Goal: Information Seeking & Learning: Learn about a topic

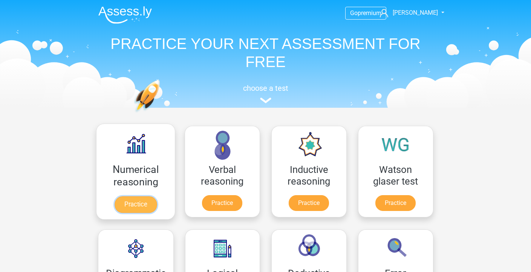
click at [147, 202] on link "Practice" at bounding box center [135, 204] width 42 height 17
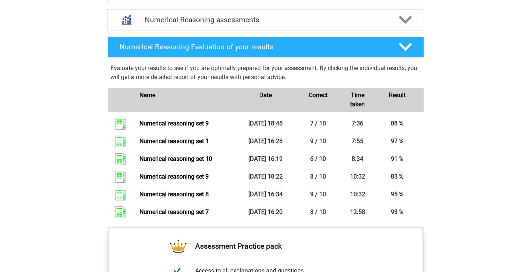
scroll to position [438, 0]
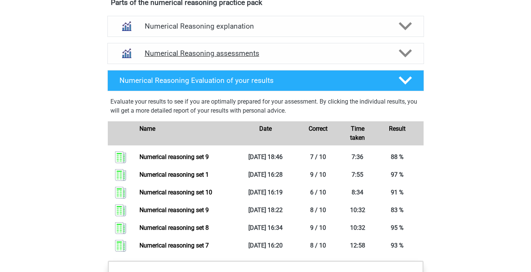
click at [275, 58] on h4 "Numerical Reasoning assessments" at bounding box center [266, 53] width 242 height 9
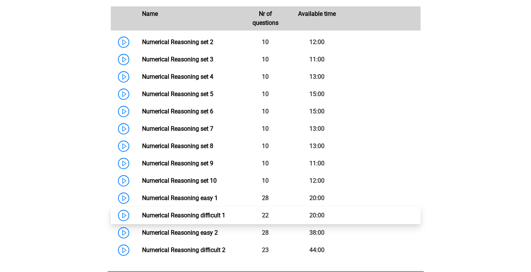
scroll to position [543, 0]
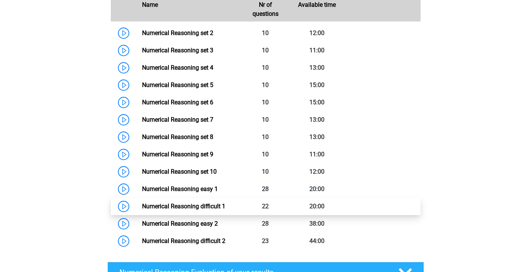
click at [142, 210] on link "Numerical Reasoning difficult 1" at bounding box center [183, 206] width 83 height 7
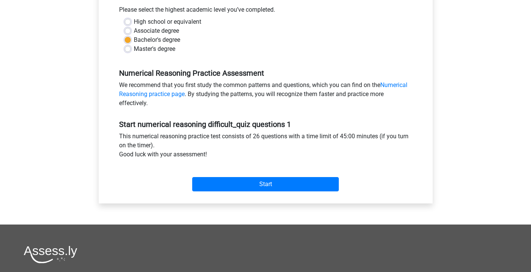
scroll to position [218, 0]
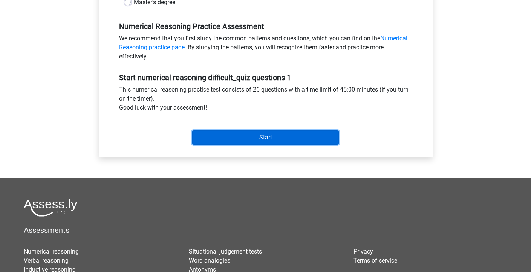
click at [296, 137] on input "Start" at bounding box center [265, 137] width 146 height 14
click at [239, 135] on input "Start" at bounding box center [265, 137] width 146 height 14
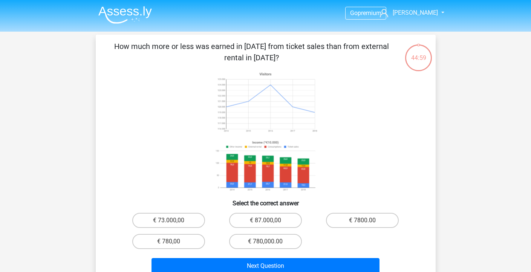
click at [267, 60] on p "How much more or less was earned in [DATE] from ticket sales than from external…" at bounding box center [251, 52] width 287 height 23
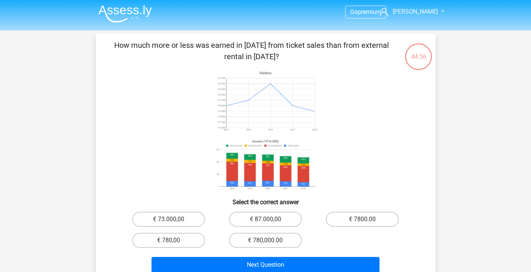
scroll to position [2, 0]
click at [266, 145] on icon at bounding box center [264, 164] width 105 height 55
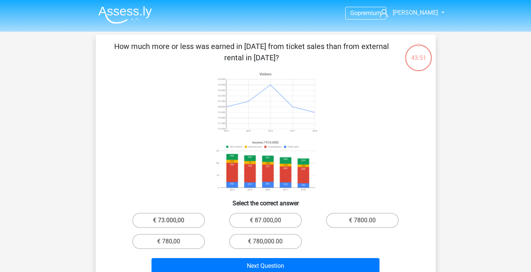
click at [182, 214] on label "€ 73.000,00" at bounding box center [168, 220] width 73 height 15
click at [173, 220] on input "€ 73.000,00" at bounding box center [170, 222] width 5 height 5
radio input "true"
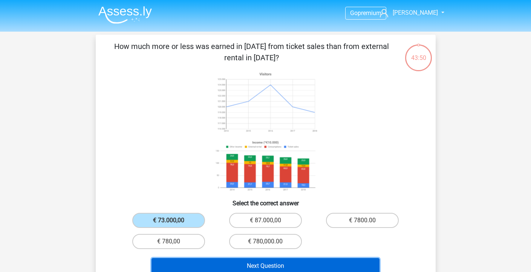
click at [193, 265] on button "Next Question" at bounding box center [265, 266] width 228 height 16
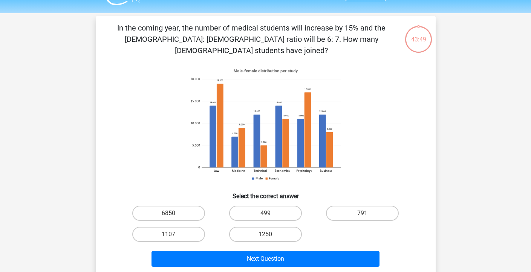
scroll to position [35, 0]
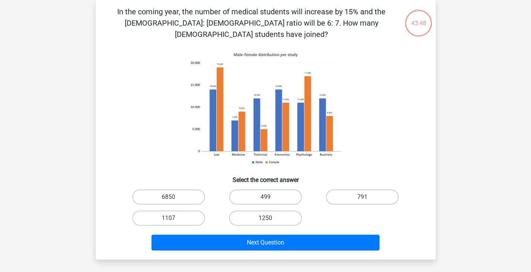
click at [188, 9] on p "In the coming year, the number of medical students will increase by 15% and the…" at bounding box center [251, 23] width 287 height 34
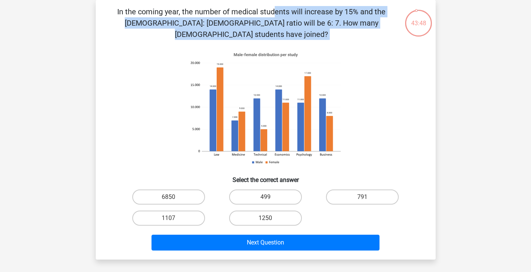
click at [188, 9] on p "In the coming year, the number of medical students will increase by 15% and the…" at bounding box center [251, 23] width 287 height 34
click at [145, 101] on icon at bounding box center [266, 108] width 304 height 124
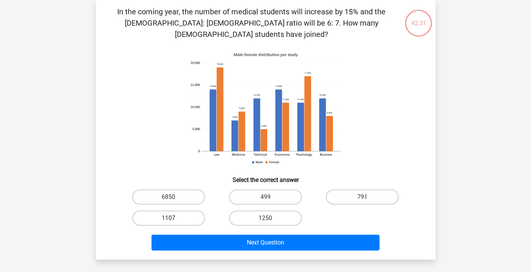
click at [194, 211] on label "1107" at bounding box center [168, 218] width 73 height 15
click at [173, 218] on input "1107" at bounding box center [170, 220] width 5 height 5
radio input "true"
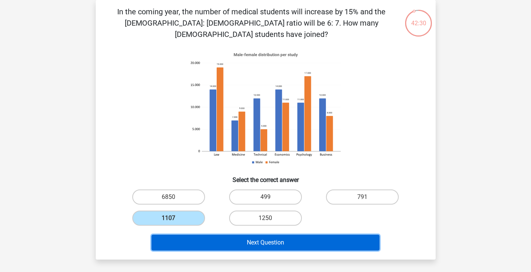
click at [320, 235] on button "Next Question" at bounding box center [265, 243] width 228 height 16
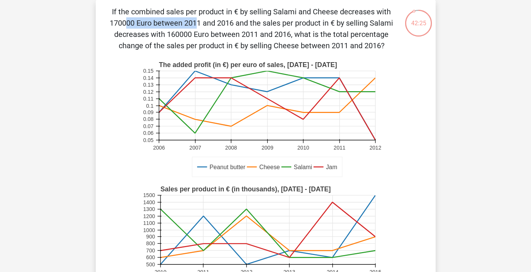
drag, startPoint x: 249, startPoint y: 9, endPoint x: 311, endPoint y: 8, distance: 62.9
click at [311, 8] on p "If the combined sales per product in € by selling Salami and Cheese decreases w…" at bounding box center [251, 28] width 287 height 45
click at [257, 20] on p "If the combined sales per product in € by selling Salami and Cheese decreases w…" at bounding box center [251, 28] width 287 height 45
click at [229, 13] on p "If the combined sales per product in € by selling Salami and Cheese decreases w…" at bounding box center [251, 28] width 287 height 45
click at [180, 20] on p "If the combined sales per product in € by selling Salami and Cheese decreases w…" at bounding box center [251, 28] width 287 height 45
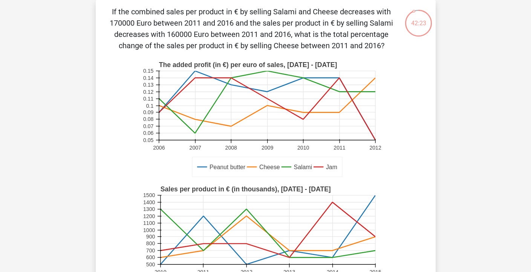
click at [112, 20] on p "If the combined sales per product in € by selling Salami and Cheese decreases w…" at bounding box center [251, 28] width 287 height 45
drag, startPoint x: 133, startPoint y: 22, endPoint x: 124, endPoint y: 23, distance: 9.8
click at [124, 23] on p "If the combined sales per product in € by selling Salami and Cheese decreases w…" at bounding box center [251, 28] width 287 height 45
click at [143, 26] on p "If the combined sales per product in € by selling Salami and Cheese decreases w…" at bounding box center [251, 28] width 287 height 45
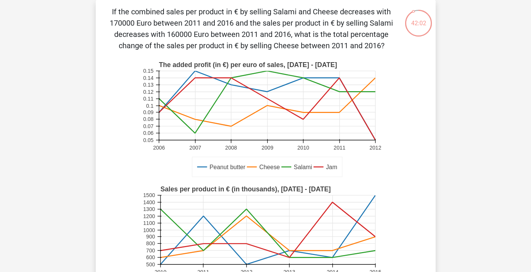
click at [174, 33] on p "If the combined sales per product in € by selling Salami and Cheese decreases w…" at bounding box center [251, 28] width 287 height 45
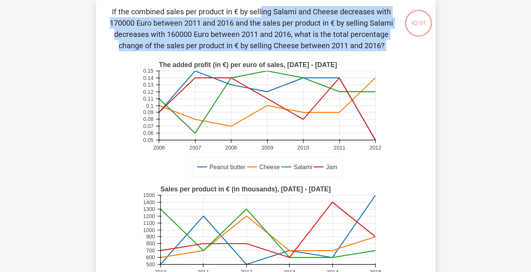
click at [174, 33] on p "If the combined sales per product in € by selling Salami and Cheese decreases w…" at bounding box center [251, 28] width 287 height 45
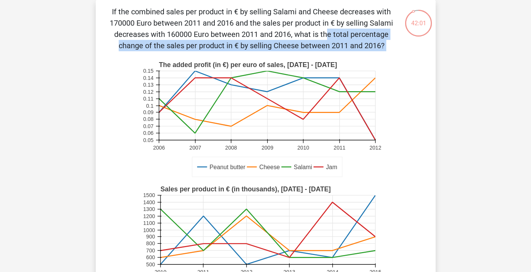
click at [164, 35] on p "If the combined sales per product in € by selling Salami and Cheese decreases w…" at bounding box center [251, 28] width 287 height 45
click at [208, 38] on p "If the combined sales per product in € by selling Salami and Cheese decreases w…" at bounding box center [251, 28] width 287 height 45
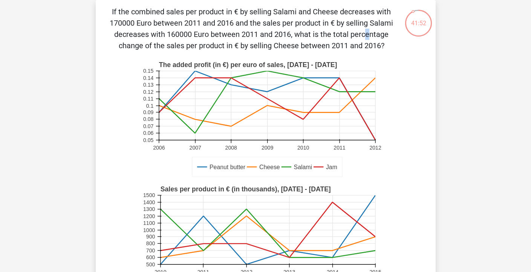
click at [208, 38] on p "If the combined sales per product in € by selling Salami and Cheese decreases w…" at bounding box center [251, 28] width 287 height 45
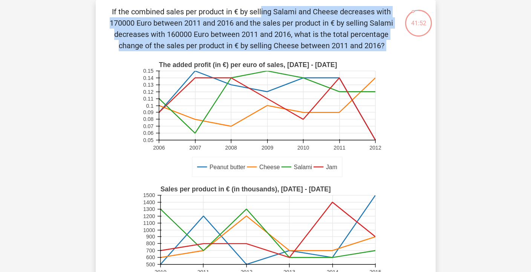
click at [208, 38] on p "If the combined sales per product in € by selling Salami and Cheese decreases w…" at bounding box center [251, 28] width 287 height 45
click at [197, 40] on p "If the combined sales per product in € by selling Salami and Cheese decreases w…" at bounding box center [251, 28] width 287 height 45
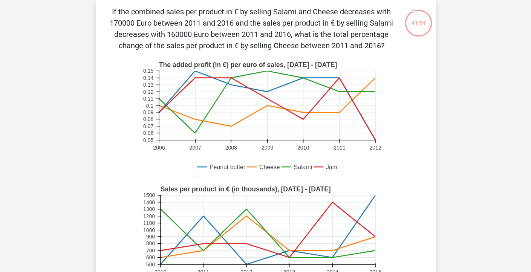
click at [197, 40] on p "If the combined sales per product in € by selling Salami and Cheese decreases w…" at bounding box center [251, 28] width 287 height 45
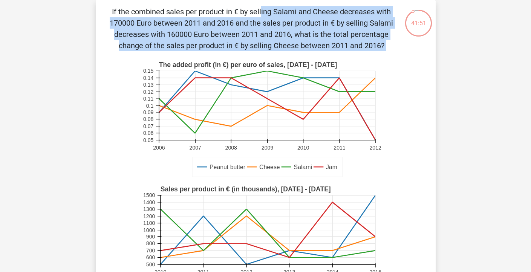
click at [197, 40] on p "If the combined sales per product in € by selling Salami and Cheese decreases w…" at bounding box center [251, 28] width 287 height 45
click at [194, 41] on p "If the combined sales per product in € by selling Salami and Cheese decreases w…" at bounding box center [251, 28] width 287 height 45
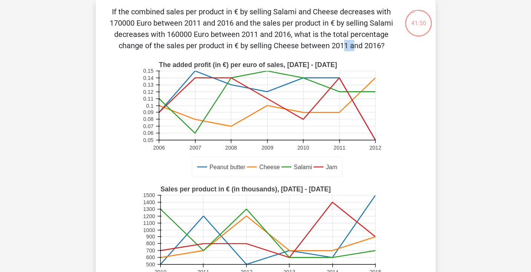
click at [194, 41] on p "If the combined sales per product in € by selling Salami and Cheese decreases w…" at bounding box center [251, 28] width 287 height 45
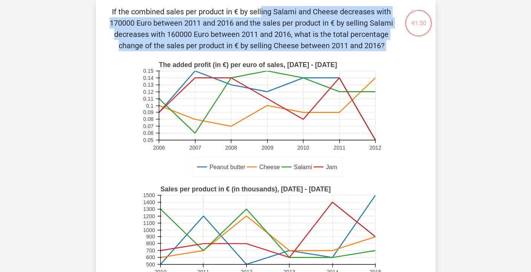
click at [194, 41] on p "If the combined sales per product in € by selling Salami and Cheese decreases w…" at bounding box center [251, 28] width 287 height 45
click at [191, 42] on p "If the combined sales per product in € by selling Salami and Cheese decreases w…" at bounding box center [251, 28] width 287 height 45
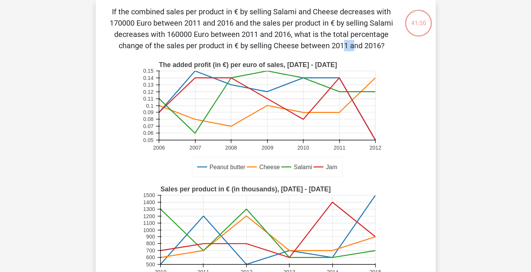
click at [191, 42] on p "If the combined sales per product in € by selling Salami and Cheese decreases w…" at bounding box center [251, 28] width 287 height 45
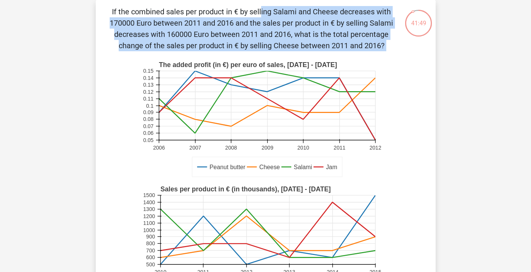
click at [191, 42] on p "If the combined sales per product in € by selling Salami and Cheese decreases w…" at bounding box center [251, 28] width 287 height 45
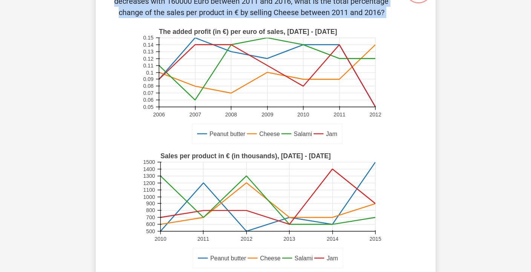
scroll to position [22, 0]
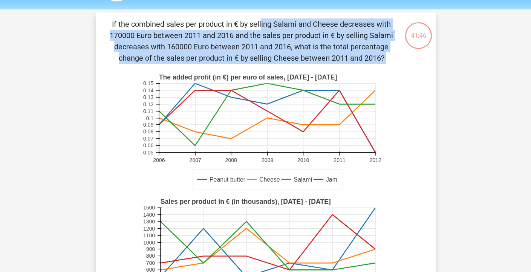
click at [268, 63] on p "If the combined sales per product in € by selling Salami and Cheese decreases w…" at bounding box center [251, 40] width 287 height 45
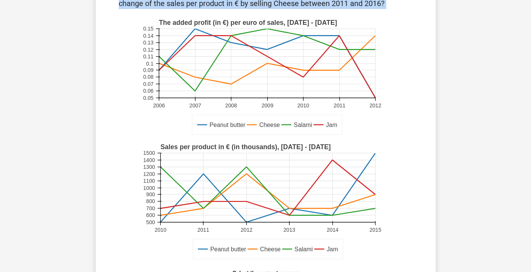
scroll to position [0, 0]
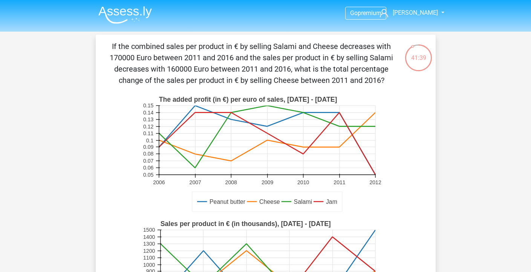
click at [165, 66] on p "If the combined sales per product in € by selling Salami and Cheese decreases w…" at bounding box center [251, 63] width 287 height 45
drag, startPoint x: 165, startPoint y: 67, endPoint x: 178, endPoint y: 68, distance: 12.4
click at [178, 68] on p "If the combined sales per product in € by selling Salami and Cheese decreases w…" at bounding box center [251, 63] width 287 height 45
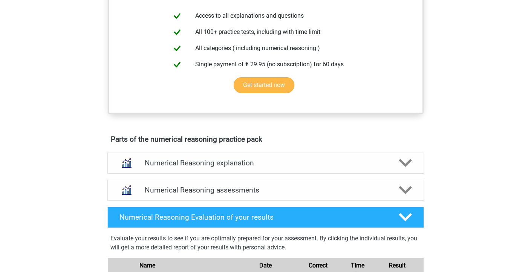
scroll to position [343, 0]
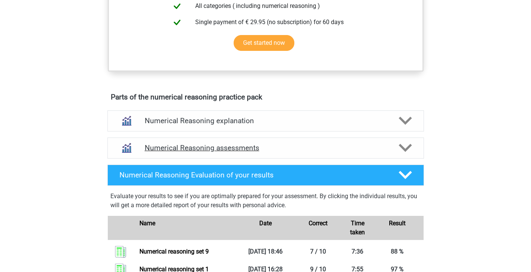
click at [256, 152] on h4 "Numerical Reasoning assessments" at bounding box center [266, 147] width 242 height 9
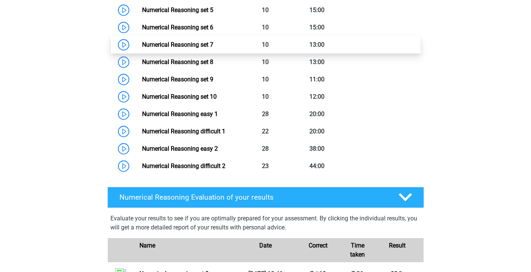
scroll to position [504, 0]
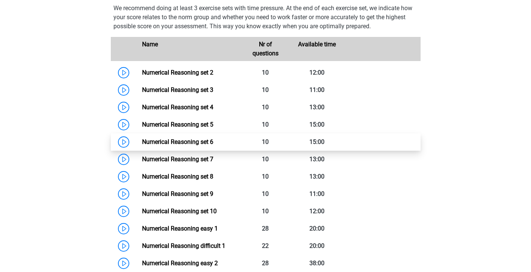
click at [142, 145] on link "Numerical Reasoning set 6" at bounding box center [177, 141] width 71 height 7
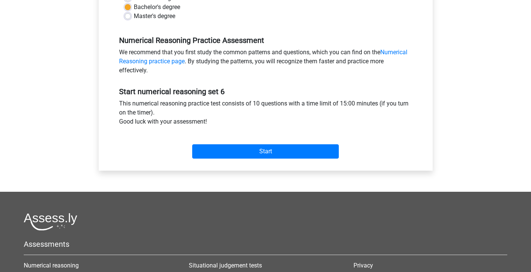
scroll to position [233, 0]
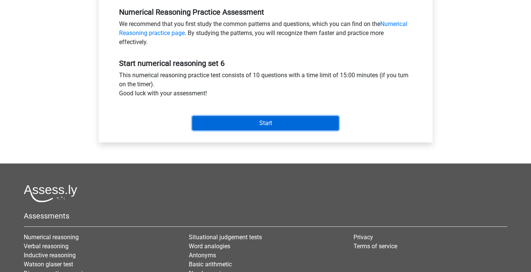
click at [247, 127] on input "Start" at bounding box center [265, 123] width 146 height 14
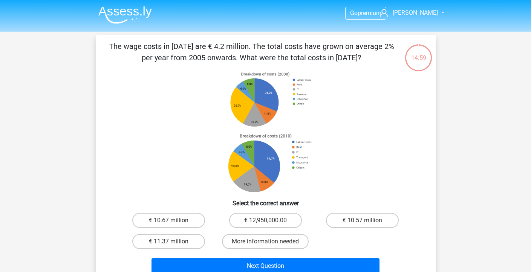
click at [198, 49] on p "The wage costs in [DATE] are € 4.2 million. The total costs have grown on avera…" at bounding box center [251, 52] width 287 height 23
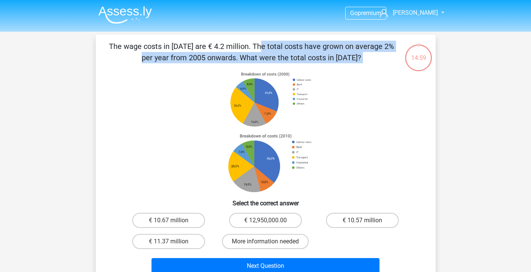
click at [198, 49] on p "The wage costs in [DATE] are € 4.2 million. The total costs have grown on avera…" at bounding box center [251, 52] width 287 height 23
click at [197, 47] on p "The wage costs in 2010 are € 4.2 million. The total costs have grown on average…" at bounding box center [251, 52] width 287 height 23
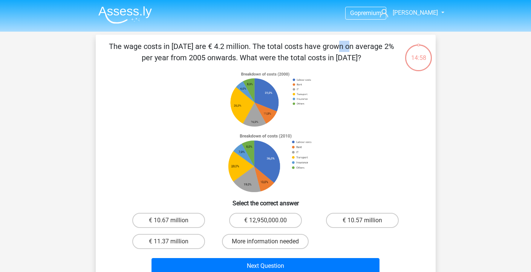
click at [197, 47] on p "The wage costs in 2010 are € 4.2 million. The total costs have grown on average…" at bounding box center [251, 52] width 287 height 23
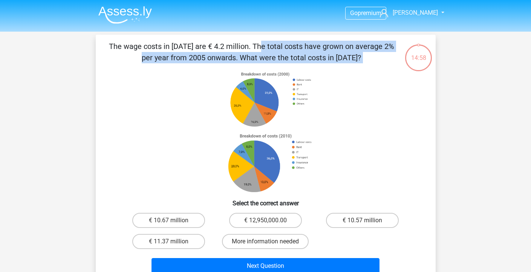
click at [197, 47] on p "The wage costs in 2010 are € 4.2 million. The total costs have grown on average…" at bounding box center [251, 52] width 287 height 23
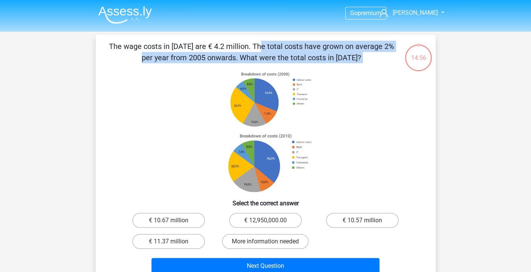
click at [195, 44] on p "The wage costs in 2010 are € 4.2 million. The total costs have grown on average…" at bounding box center [251, 52] width 287 height 23
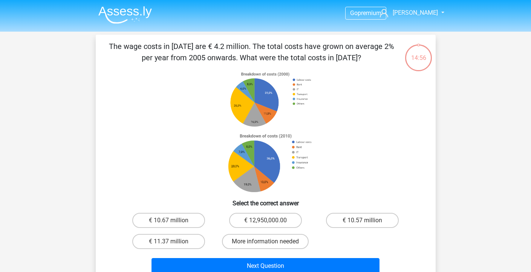
click at [194, 41] on p "The wage costs in 2010 are € 4.2 million. The total costs have grown on average…" at bounding box center [251, 52] width 287 height 23
click at [196, 43] on p "The wage costs in 2010 are € 4.2 million. The total costs have grown on average…" at bounding box center [251, 52] width 287 height 23
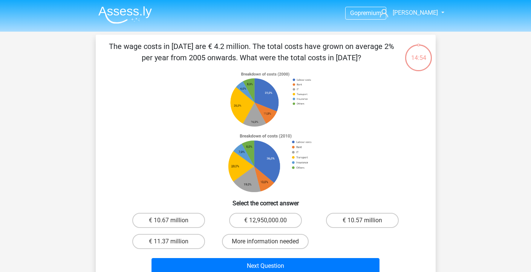
click at [272, 51] on p "The wage costs in 2010 are € 4.2 million. The total costs have grown on average…" at bounding box center [251, 52] width 287 height 23
click at [270, 50] on p "The wage costs in 2010 are € 4.2 million. The total costs have grown on average…" at bounding box center [251, 52] width 287 height 23
click at [266, 52] on p "The wage costs in 2010 are € 4.2 million. The total costs have grown on average…" at bounding box center [251, 52] width 287 height 23
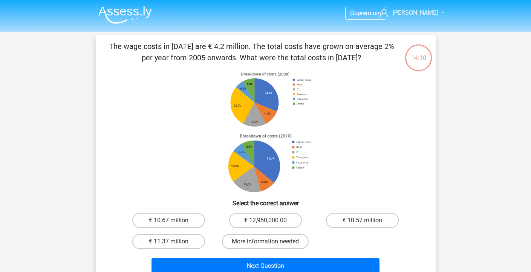
click at [278, 238] on label "More information needed" at bounding box center [265, 241] width 87 height 15
click at [270, 241] on input "More information needed" at bounding box center [267, 243] width 5 height 5
radio input "true"
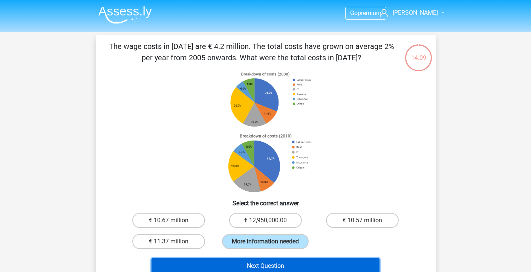
click at [273, 262] on button "Next Question" at bounding box center [265, 266] width 228 height 16
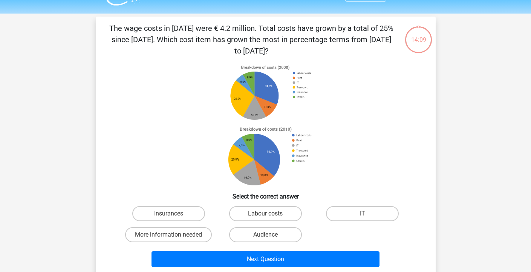
scroll to position [35, 0]
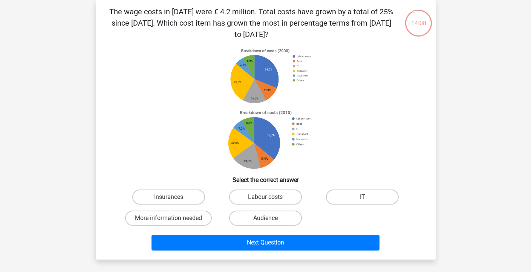
click at [239, 9] on p "The wage costs in 2010 were € 4.2 million. Total costs have grown by a total of…" at bounding box center [251, 23] width 287 height 34
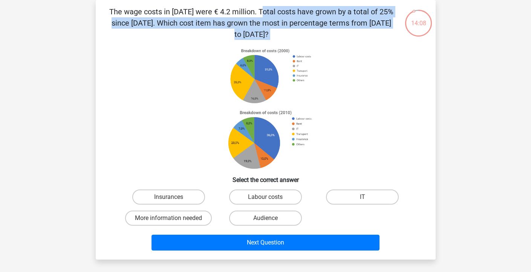
click at [239, 9] on p "The wage costs in 2010 were € 4.2 million. Total costs have grown by a total of…" at bounding box center [251, 23] width 287 height 34
click at [233, 12] on p "The wage costs in 2010 were € 4.2 million. Total costs have grown by a total of…" at bounding box center [251, 23] width 287 height 34
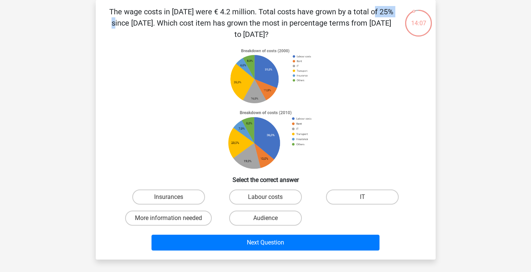
click at [233, 12] on p "The wage costs in 2010 were € 4.2 million. Total costs have grown by a total of…" at bounding box center [251, 23] width 287 height 34
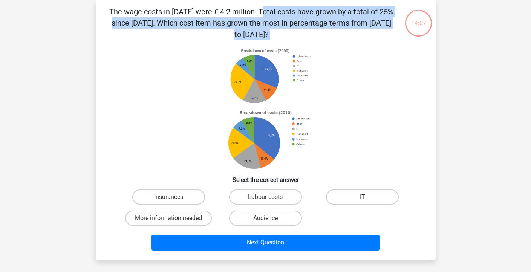
click at [233, 12] on p "The wage costs in 2010 were € 4.2 million. Total costs have grown by a total of…" at bounding box center [251, 23] width 287 height 34
click at [232, 22] on p "The wage costs in 2010 were € 4.2 million. Total costs have grown by a total of…" at bounding box center [251, 23] width 287 height 34
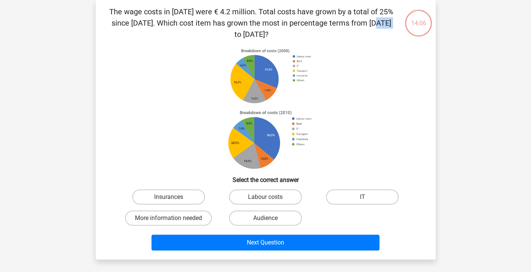
click at [232, 22] on p "The wage costs in 2010 were € 4.2 million. Total costs have grown by a total of…" at bounding box center [251, 23] width 287 height 34
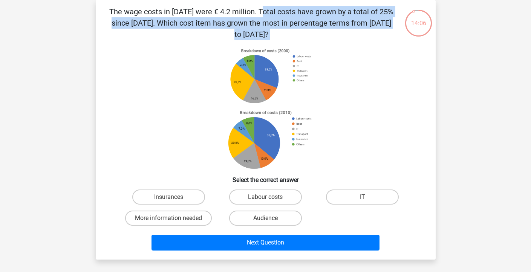
click at [232, 22] on p "The wage costs in 2010 were € 4.2 million. Total costs have grown by a total of…" at bounding box center [251, 23] width 287 height 34
click at [231, 17] on p "The wage costs in 2010 were € 4.2 million. Total costs have grown by a total of…" at bounding box center [251, 23] width 287 height 34
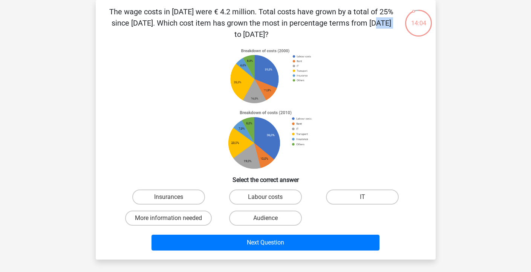
click at [231, 17] on p "The wage costs in 2010 were € 4.2 million. Total costs have grown by a total of…" at bounding box center [251, 23] width 287 height 34
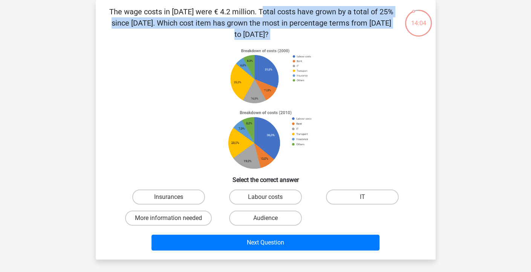
click at [229, 16] on p "The wage costs in 2010 were € 4.2 million. Total costs have grown by a total of…" at bounding box center [251, 23] width 287 height 34
click at [259, 19] on p "The wage costs in 2010 were € 4.2 million. Total costs have grown by a total of…" at bounding box center [251, 23] width 287 height 34
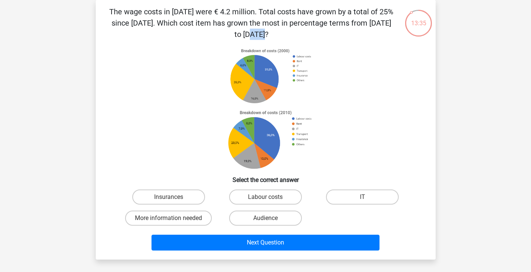
click at [259, 19] on p "The wage costs in 2010 were € 4.2 million. Total costs have grown by a total of…" at bounding box center [251, 23] width 287 height 34
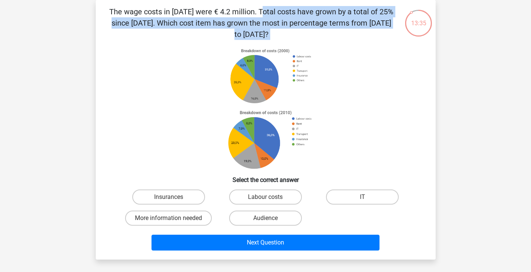
click at [259, 19] on p "The wage costs in 2010 were € 4.2 million. Total costs have grown by a total of…" at bounding box center [251, 23] width 287 height 34
click at [247, 195] on label "Labour costs" at bounding box center [265, 196] width 73 height 15
click at [265, 197] on input "Labour costs" at bounding box center [267, 199] width 5 height 5
radio input "true"
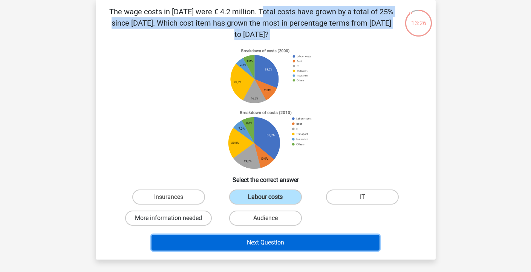
drag, startPoint x: 198, startPoint y: 239, endPoint x: 193, endPoint y: 220, distance: 19.7
click at [197, 239] on button "Next Question" at bounding box center [265, 243] width 228 height 16
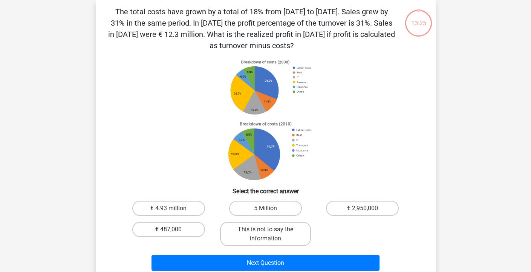
click at [197, 11] on p "The total costs have grown by a total of 18% from 2000 to 2007. Sales grew by 3…" at bounding box center [251, 28] width 287 height 45
click at [199, 10] on p "The total costs have grown by a total of 18% from 2000 to 2007. Sales grew by 3…" at bounding box center [251, 28] width 287 height 45
click at [198, 11] on p "The total costs have grown by a total of 18% from 2000 to 2007. Sales grew by 3…" at bounding box center [251, 28] width 287 height 45
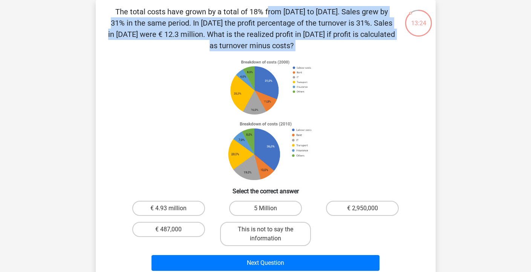
click at [198, 11] on p "The total costs have grown by a total of 18% from 2000 to 2007. Sales grew by 3…" at bounding box center [251, 28] width 287 height 45
click at [224, 12] on p "The total costs have grown by a total of 18% from 2000 to 2007. Sales grew by 3…" at bounding box center [251, 28] width 287 height 45
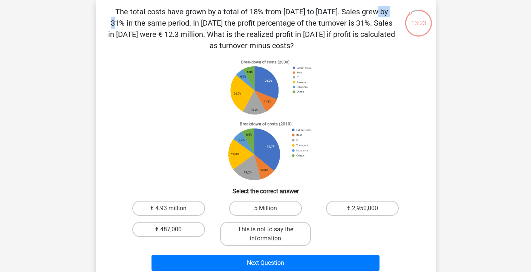
click at [224, 12] on p "The total costs have grown by a total of 18% from 2000 to 2007. Sales grew by 3…" at bounding box center [251, 28] width 287 height 45
click at [224, 10] on p "The total costs have grown by a total of 18% from 2000 to 2007. Sales grew by 3…" at bounding box center [251, 28] width 287 height 45
click at [219, 17] on p "The total costs have grown by a total of 18% from 2000 to 2007. Sales grew by 3…" at bounding box center [251, 28] width 287 height 45
click at [218, 20] on p "The total costs have grown by a total of 18% from 2000 to 2007. Sales grew by 3…" at bounding box center [251, 28] width 287 height 45
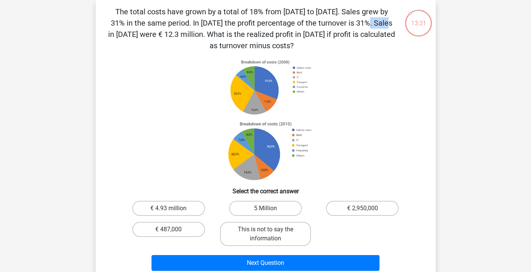
click at [218, 19] on p "The total costs have grown by a total of 18% from 2000 to 2007. Sales grew by 3…" at bounding box center [251, 28] width 287 height 45
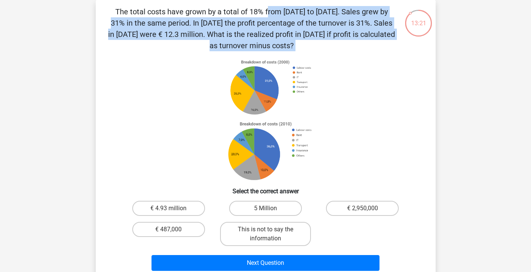
click at [218, 19] on p "The total costs have grown by a total of 18% from 2000 to 2007. Sales grew by 3…" at bounding box center [251, 28] width 287 height 45
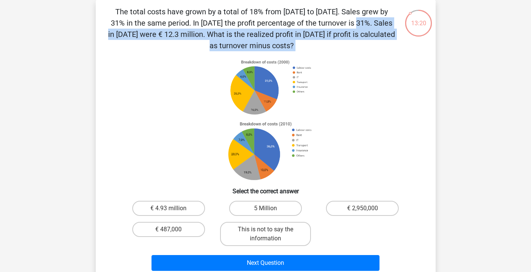
click at [200, 23] on p "The total costs have grown by a total of 18% from 2000 to 2007. Sales grew by 3…" at bounding box center [251, 28] width 287 height 45
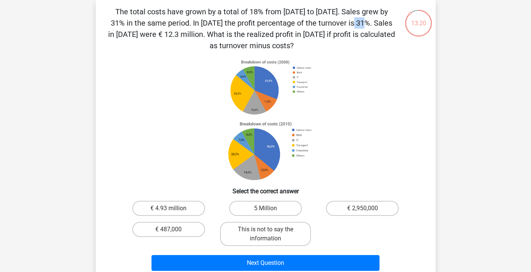
click at [200, 23] on p "The total costs have grown by a total of 18% from 2000 to 2007. Sales grew by 3…" at bounding box center [251, 28] width 287 height 45
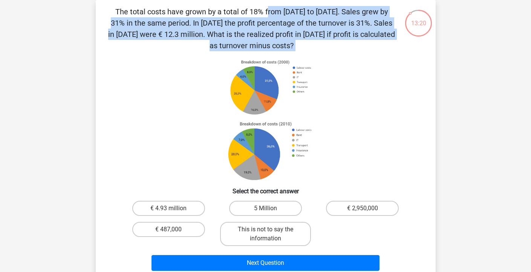
click at [200, 22] on p "The total costs have grown by a total of 18% from 2000 to 2007. Sales grew by 3…" at bounding box center [251, 28] width 287 height 45
click at [233, 12] on p "The total costs have grown by a total of 18% from 2000 to 2007. Sales grew by 3…" at bounding box center [251, 28] width 287 height 45
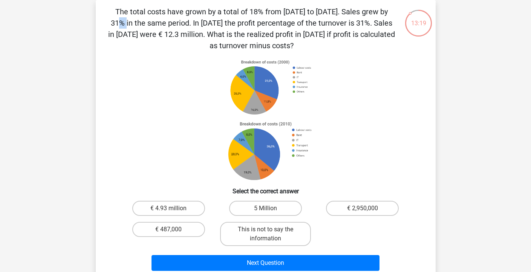
click at [232, 12] on p "The total costs have grown by a total of 18% from 2000 to 2007. Sales grew by 3…" at bounding box center [251, 28] width 287 height 45
click at [216, 16] on p "The total costs have grown by a total of 18% from 2000 to 2007. Sales grew by 3…" at bounding box center [251, 28] width 287 height 45
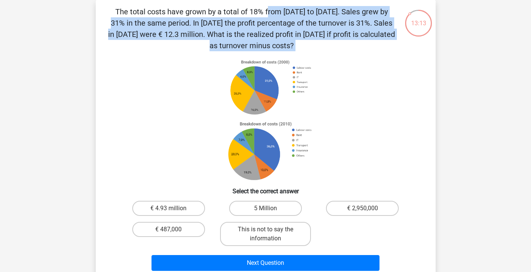
click at [216, 16] on p "The total costs have grown by a total of 18% from 2000 to 2007. Sales grew by 3…" at bounding box center [251, 28] width 287 height 45
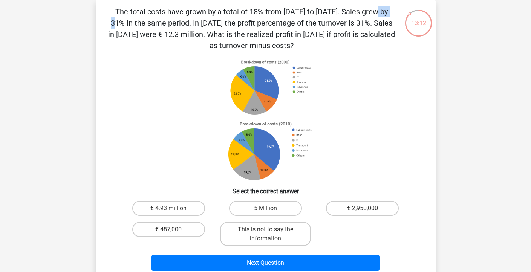
click at [216, 16] on p "The total costs have grown by a total of 18% from 2000 to 2007. Sales grew by 3…" at bounding box center [251, 28] width 287 height 45
click at [214, 16] on p "The total costs have grown by a total of 18% from 2000 to 2007. Sales grew by 3…" at bounding box center [251, 28] width 287 height 45
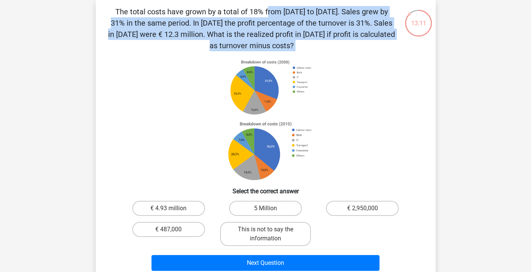
click at [214, 16] on p "The total costs have grown by a total of 18% from 2000 to 2007. Sales grew by 3…" at bounding box center [251, 28] width 287 height 45
click at [210, 11] on p "The total costs have grown by a total of 18% from 2000 to 2007. Sales grew by 3…" at bounding box center [251, 28] width 287 height 45
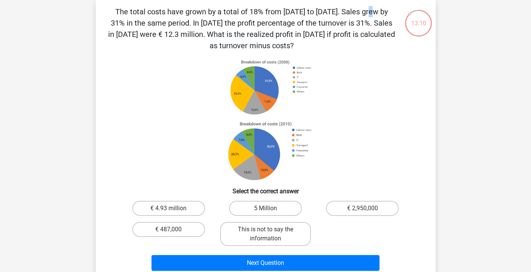
click at [210, 11] on p "The total costs have grown by a total of 18% from 2000 to 2007. Sales grew by 3…" at bounding box center [251, 28] width 287 height 45
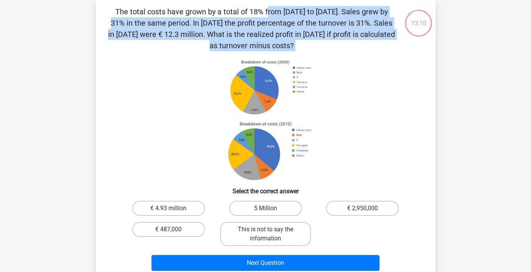
click at [210, 11] on p "The total costs have grown by a total of 18% from 2000 to 2007. Sales grew by 3…" at bounding box center [251, 28] width 287 height 45
click at [228, 17] on p "The total costs have grown by a total of 18% from 2000 to 2007. Sales grew by 3…" at bounding box center [251, 28] width 287 height 45
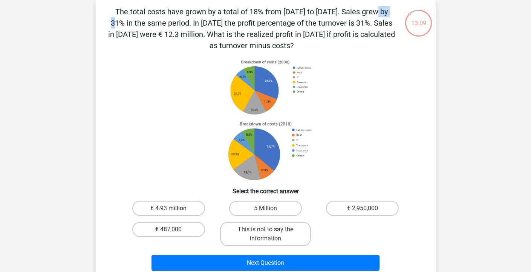
click at [228, 17] on p "The total costs have grown by a total of 18% from 2000 to 2007. Sales grew by 3…" at bounding box center [251, 28] width 287 height 45
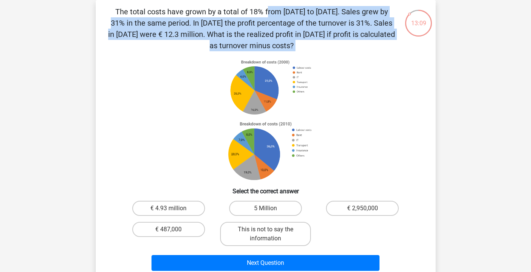
click at [228, 17] on p "The total costs have grown by a total of 18% from 2000 to 2007. Sales grew by 3…" at bounding box center [251, 28] width 287 height 45
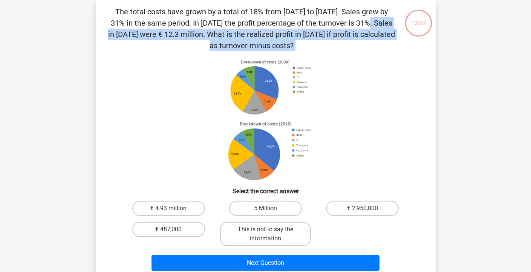
click at [209, 21] on p "The total costs have grown by a total of 18% from 2000 to 2007. Sales grew by 3…" at bounding box center [251, 28] width 287 height 45
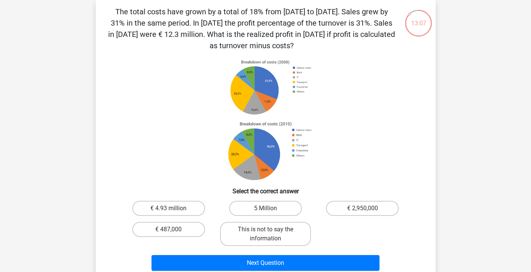
click at [207, 21] on p "The total costs have grown by a total of 18% from 2000 to 2007. Sales grew by 3…" at bounding box center [251, 28] width 287 height 45
click at [216, 11] on p "The total costs have grown by a total of 18% from 2000 to 2007. Sales grew by 3…" at bounding box center [251, 28] width 287 height 45
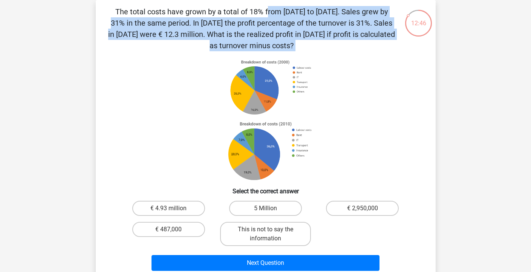
click at [216, 11] on p "The total costs have grown by a total of 18% from 2000 to 2007. Sales grew by 3…" at bounding box center [251, 28] width 287 height 45
click at [217, 11] on p "The total costs have grown by a total of 18% from 2000 to 2007. Sales grew by 3…" at bounding box center [251, 28] width 287 height 45
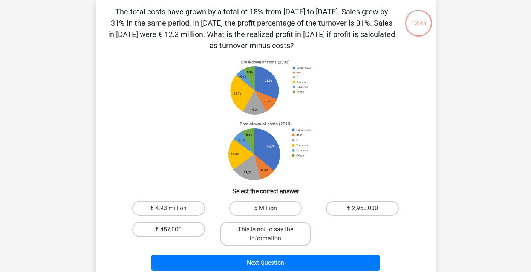
click at [217, 11] on p "The total costs have grown by a total of 18% from 2000 to 2007. Sales grew by 3…" at bounding box center [251, 28] width 287 height 45
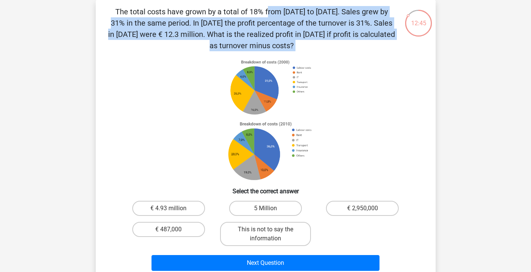
click at [217, 11] on p "The total costs have grown by a total of 18% from 2000 to 2007. Sales grew by 3…" at bounding box center [251, 28] width 287 height 45
click at [214, 20] on p "The total costs have grown by a total of 18% from 2000 to 2007. Sales grew by 3…" at bounding box center [251, 28] width 287 height 45
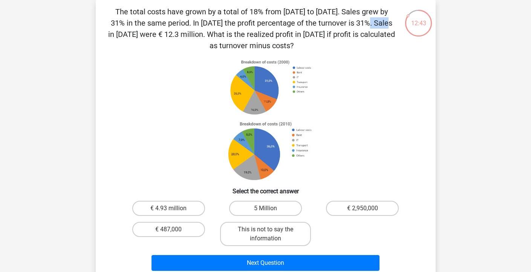
click at [214, 20] on p "The total costs have grown by a total of 18% from 2000 to 2007. Sales grew by 3…" at bounding box center [251, 28] width 287 height 45
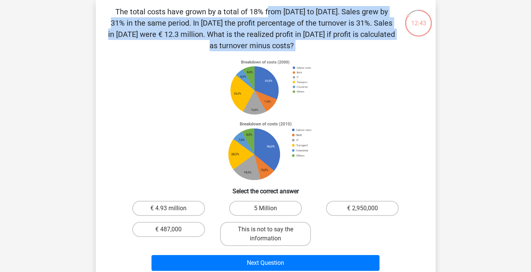
click at [214, 20] on p "The total costs have grown by a total of 18% from 2000 to 2007. Sales grew by 3…" at bounding box center [251, 28] width 287 height 45
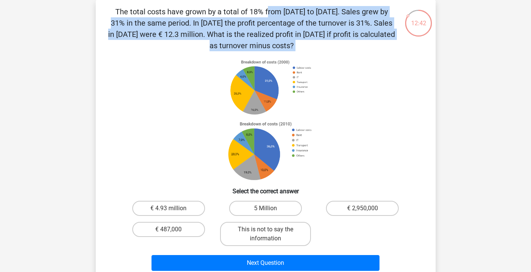
click at [214, 20] on p "The total costs have grown by a total of 18% from 2000 to 2007. Sales grew by 3…" at bounding box center [251, 28] width 287 height 45
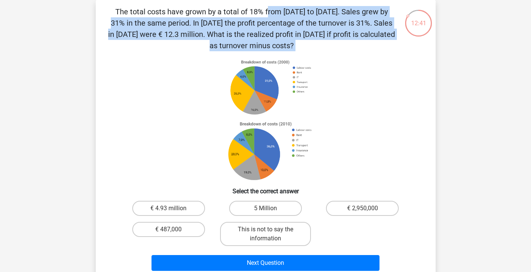
click at [214, 20] on p "The total costs have grown by a total of 18% from 2000 to 2007. Sales grew by 3…" at bounding box center [251, 28] width 287 height 45
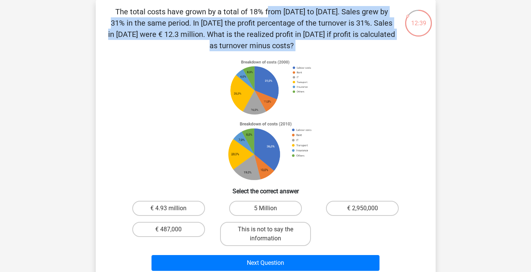
click at [214, 20] on p "The total costs have grown by a total of 18% from 2000 to 2007. Sales grew by 3…" at bounding box center [251, 28] width 287 height 45
click at [217, 7] on p "The total costs have grown by a total of 18% from 2000 to 2007. Sales grew by 3…" at bounding box center [251, 28] width 287 height 45
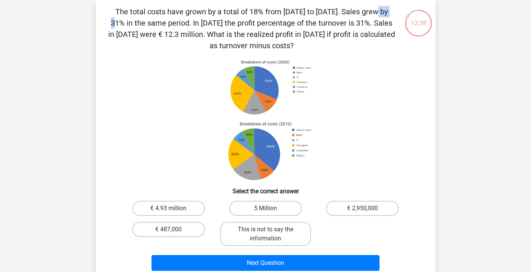
click at [217, 7] on p "The total costs have grown by a total of 18% from 2000 to 2007. Sales grew by 3…" at bounding box center [251, 28] width 287 height 45
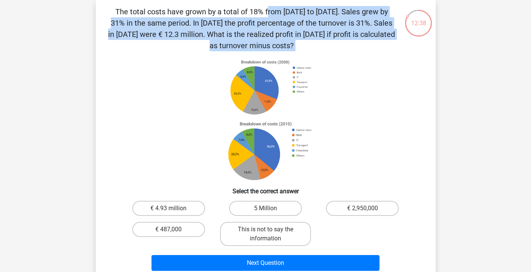
click at [217, 7] on p "The total costs have grown by a total of 18% from 2000 to 2007. Sales grew by 3…" at bounding box center [251, 28] width 287 height 45
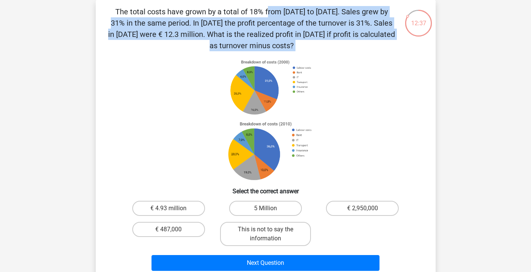
click at [217, 7] on p "The total costs have grown by a total of 18% from 2000 to 2007. Sales grew by 3…" at bounding box center [251, 28] width 287 height 45
click at [252, 211] on label "5 Million" at bounding box center [265, 208] width 73 height 15
click at [265, 211] on input "5 Million" at bounding box center [267, 210] width 5 height 5
radio input "true"
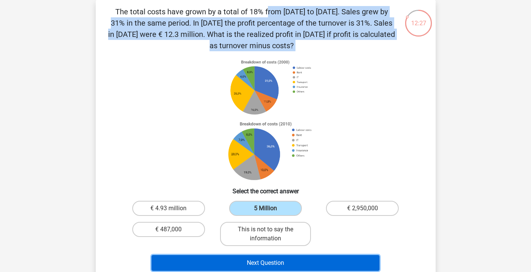
click at [250, 262] on button "Next Question" at bounding box center [265, 263] width 228 height 16
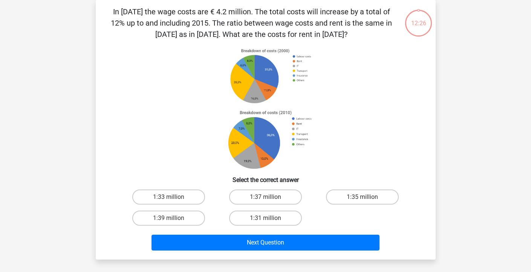
click at [198, 15] on p "In 2010 the wage costs are € 4.2 million. The total costs will increase by a to…" at bounding box center [251, 23] width 287 height 34
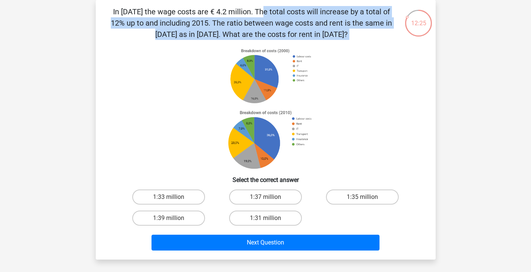
click at [197, 14] on p "In 2010 the wage costs are € 4.2 million. The total costs will increase by a to…" at bounding box center [251, 23] width 287 height 34
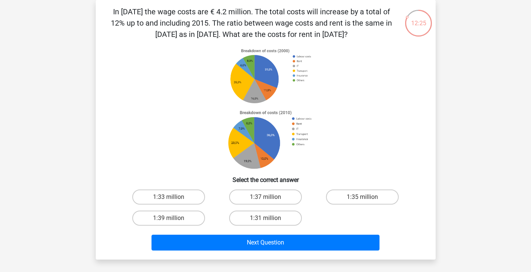
click at [200, 9] on p "In 2010 the wage costs are € 4.2 million. The total costs will increase by a to…" at bounding box center [251, 23] width 287 height 34
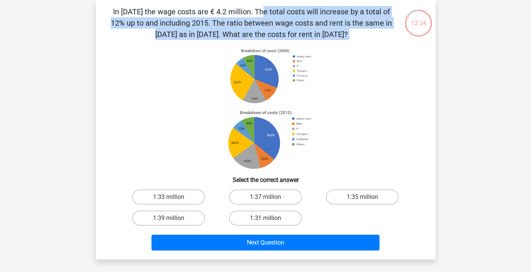
click at [200, 9] on p "In 2010 the wage costs are € 4.2 million. The total costs will increase by a to…" at bounding box center [251, 23] width 287 height 34
click at [197, 21] on p "In 2010 the wage costs are € 4.2 million. The total costs will increase by a to…" at bounding box center [251, 23] width 287 height 34
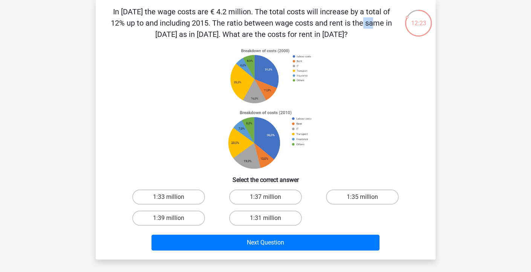
click at [197, 21] on p "In 2010 the wage costs are € 4.2 million. The total costs will increase by a to…" at bounding box center [251, 23] width 287 height 34
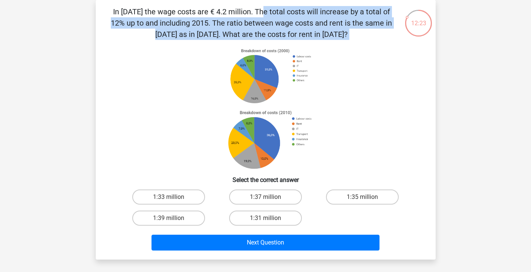
click at [197, 21] on p "In 2010 the wage costs are € 4.2 million. The total costs will increase by a to…" at bounding box center [251, 23] width 287 height 34
click at [239, 32] on p "In 2010 the wage costs are € 4.2 million. The total costs will increase by a to…" at bounding box center [251, 23] width 287 height 34
click at [240, 32] on p "In 2010 the wage costs are € 4.2 million. The total costs will increase by a to…" at bounding box center [251, 23] width 287 height 34
click at [131, 92] on icon at bounding box center [266, 108] width 304 height 124
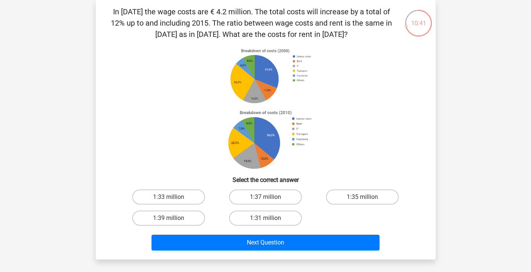
click at [253, 25] on p "In 2010 the wage costs are € 4.2 million. The total costs will increase by a to…" at bounding box center [251, 23] width 287 height 34
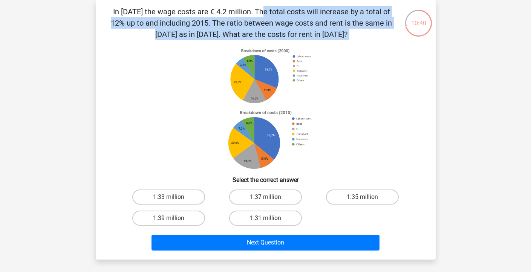
click at [253, 25] on p "In 2010 the wage costs are € 4.2 million. The total costs will increase by a to…" at bounding box center [251, 23] width 287 height 34
click at [251, 28] on p "In 2010 the wage costs are € 4.2 million. The total costs will increase by a to…" at bounding box center [251, 23] width 287 height 34
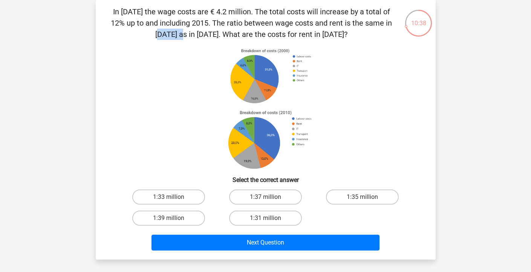
click at [251, 28] on p "In 2010 the wage costs are € 4.2 million. The total costs will increase by a to…" at bounding box center [251, 23] width 287 height 34
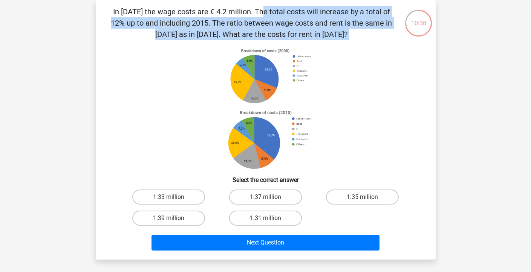
click at [251, 28] on p "In 2010 the wage costs are € 4.2 million. The total costs will increase by a to…" at bounding box center [251, 23] width 287 height 34
click at [236, 12] on p "In 2010 the wage costs are € 4.2 million. The total costs will increase by a to…" at bounding box center [251, 23] width 287 height 34
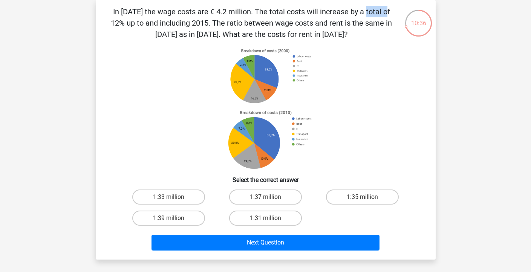
click at [236, 12] on p "In 2010 the wage costs are € 4.2 million. The total costs will increase by a to…" at bounding box center [251, 23] width 287 height 34
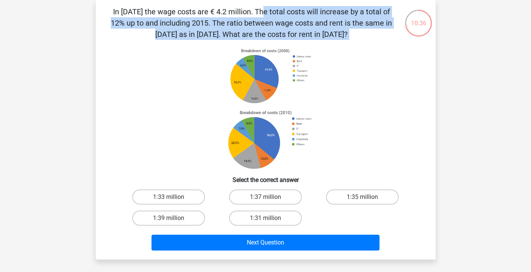
click at [236, 12] on p "In 2010 the wage costs are € 4.2 million. The total costs will increase by a to…" at bounding box center [251, 23] width 287 height 34
click at [234, 21] on p "In 2010 the wage costs are € 4.2 million. The total costs will increase by a to…" at bounding box center [251, 23] width 287 height 34
click at [236, 16] on p "In 2010 the wage costs are € 4.2 million. The total costs will increase by a to…" at bounding box center [251, 23] width 287 height 34
click at [279, 214] on label "1:31 million" at bounding box center [265, 218] width 73 height 15
click at [270, 218] on input "1:31 million" at bounding box center [267, 220] width 5 height 5
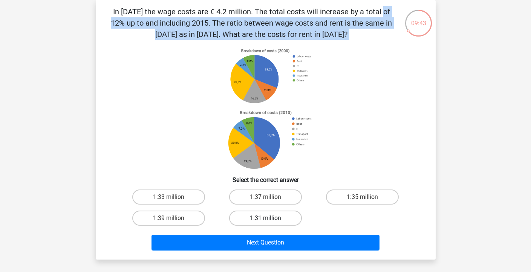
radio input "true"
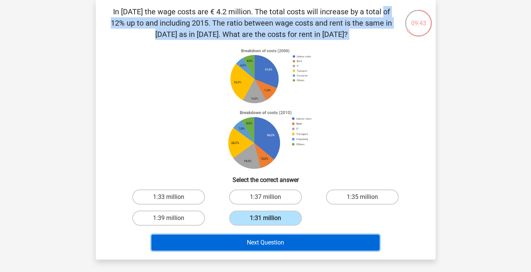
drag, startPoint x: 239, startPoint y: 248, endPoint x: 241, endPoint y: 244, distance: 4.4
click at [239, 248] on button "Next Question" at bounding box center [265, 243] width 228 height 16
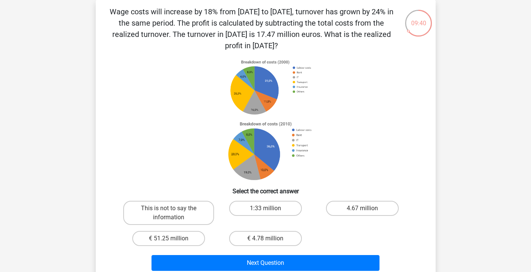
click at [139, 11] on p "Wage costs will increase by 18% from 2010 to 2017, turnover has grown by 24% in…" at bounding box center [251, 28] width 287 height 45
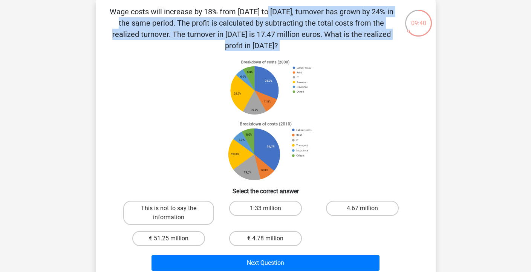
click at [139, 11] on p "Wage costs will increase by 18% from 2010 to 2017, turnover has grown by 24% in…" at bounding box center [251, 28] width 287 height 45
click at [162, 14] on p "Wage costs will increase by 18% from 2010 to 2017, turnover has grown by 24% in…" at bounding box center [251, 28] width 287 height 45
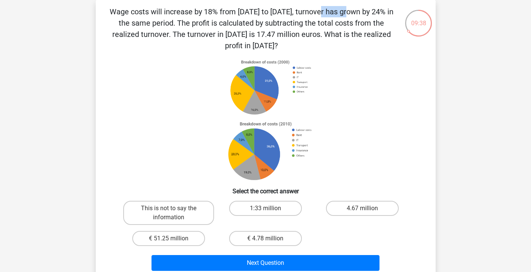
click at [162, 14] on p "Wage costs will increase by 18% from 2010 to 2017, turnover has grown by 24% in…" at bounding box center [251, 28] width 287 height 45
click at [137, 206] on label "This is not to say the information" at bounding box center [168, 213] width 91 height 24
click at [168, 208] on input "This is not to say the information" at bounding box center [170, 210] width 5 height 5
radio input "true"
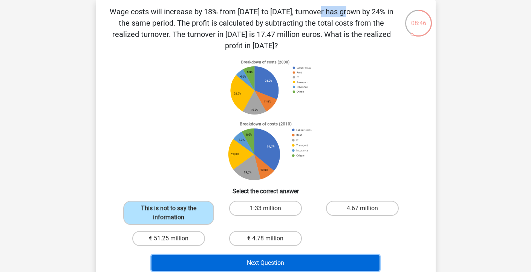
click at [207, 261] on button "Next Question" at bounding box center [265, 263] width 228 height 16
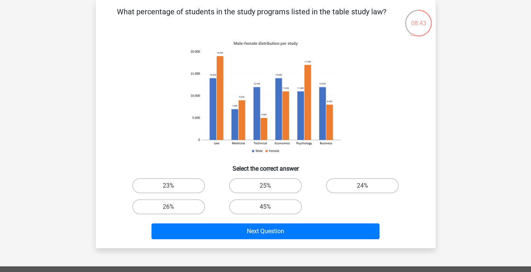
click at [170, 15] on p "What percentage of students in the study programs listed in the table study law?" at bounding box center [251, 17] width 287 height 23
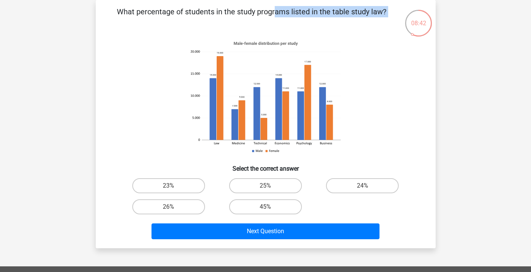
click at [171, 15] on p "What percentage of students in the study programs listed in the table study law?" at bounding box center [251, 17] width 287 height 23
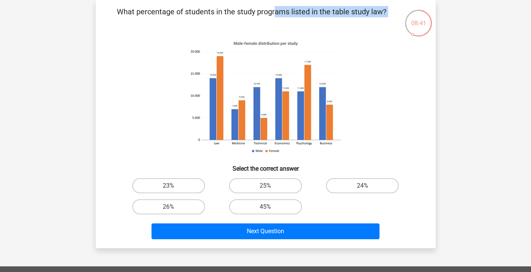
click at [171, 15] on p "What percentage of students in the study programs listed in the table study law?" at bounding box center [251, 17] width 287 height 23
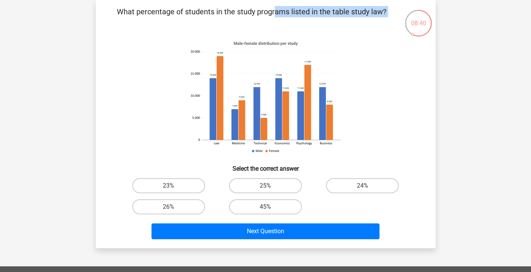
click at [171, 15] on p "What percentage of students in the study programs listed in the table study law?" at bounding box center [251, 17] width 287 height 23
click at [346, 183] on label "24%" at bounding box center [362, 185] width 73 height 15
click at [362, 186] on input "24%" at bounding box center [364, 188] width 5 height 5
radio input "true"
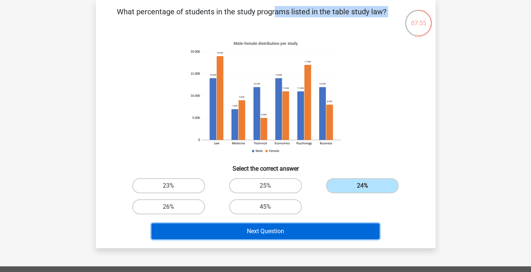
click at [244, 233] on button "Next Question" at bounding box center [265, 231] width 228 height 16
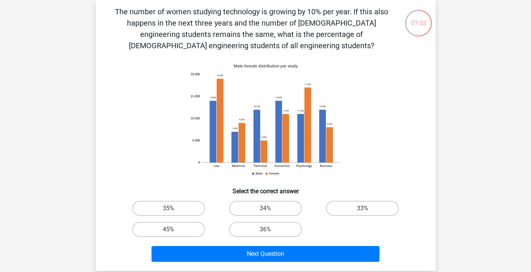
click at [148, 20] on p "The number of women studying technology is growing by 10% per year. If this als…" at bounding box center [251, 28] width 287 height 45
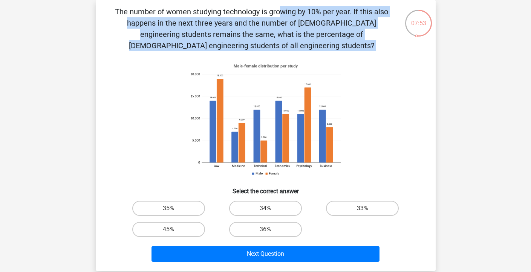
click at [148, 20] on p "The number of women studying technology is growing by 10% per year. If this als…" at bounding box center [251, 28] width 287 height 45
click at [250, 18] on p "The number of women studying technology is growing by 10% per year. If this als…" at bounding box center [251, 28] width 287 height 45
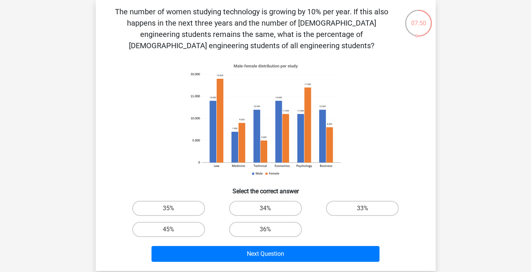
click at [250, 18] on p "The number of women studying technology is growing by 10% per year. If this als…" at bounding box center [251, 28] width 287 height 45
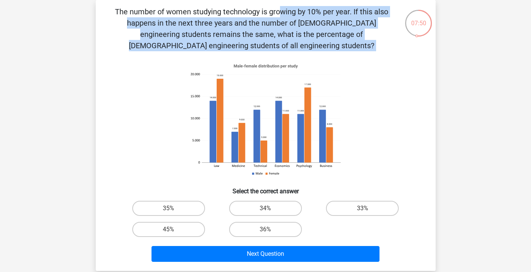
click at [250, 18] on p "The number of women studying technology is growing by 10% per year. If this als…" at bounding box center [251, 28] width 287 height 45
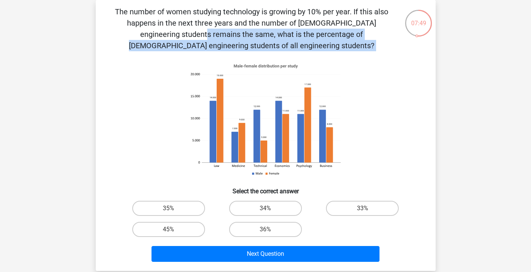
click at [249, 19] on p "The number of women studying technology is growing by 10% per year. If this als…" at bounding box center [251, 28] width 287 height 45
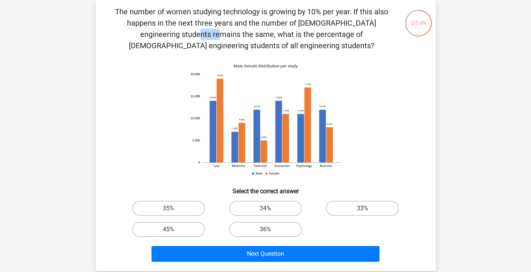
click at [249, 19] on p "The number of women studying technology is growing by 10% per year. If this als…" at bounding box center [251, 28] width 287 height 45
click at [256, 19] on p "The number of women studying technology is growing by 10% per year. If this als…" at bounding box center [251, 28] width 287 height 45
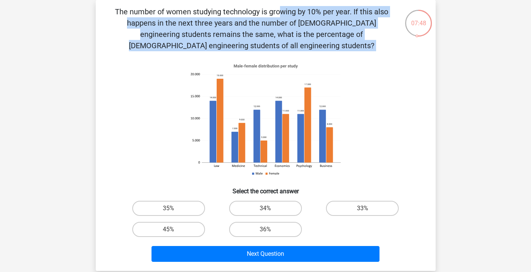
click at [256, 19] on p "The number of women studying technology is growing by 10% per year. If this als…" at bounding box center [251, 28] width 287 height 45
click at [258, 32] on p "The number of women studying technology is growing by 10% per year. If this als…" at bounding box center [251, 28] width 287 height 45
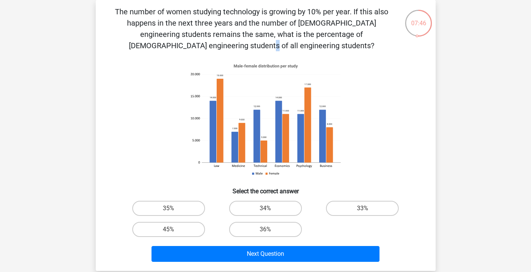
click at [258, 32] on p "The number of women studying technology is growing by 10% per year. If this als…" at bounding box center [251, 28] width 287 height 45
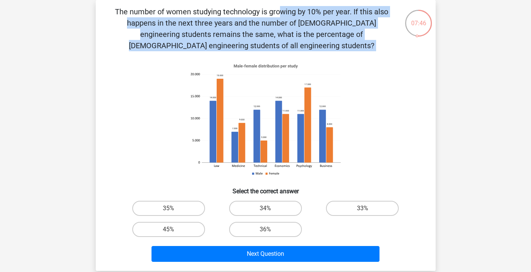
click at [258, 32] on p "The number of women studying technology is growing by 10% per year. If this als…" at bounding box center [251, 28] width 287 height 45
click at [202, 21] on p "The number of women studying technology is growing by 10% per year. If this als…" at bounding box center [251, 28] width 287 height 45
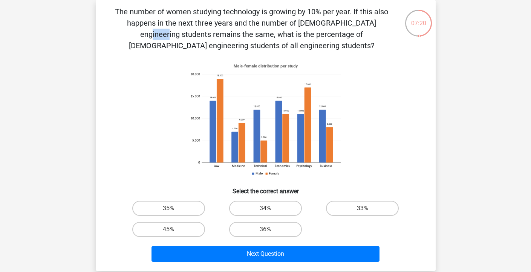
click at [202, 21] on p "The number of women studying technology is growing by 10% per year. If this als…" at bounding box center [251, 28] width 287 height 45
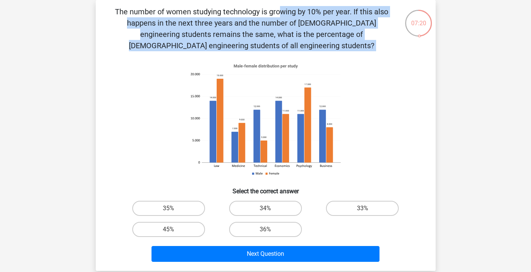
click at [202, 21] on p "The number of women studying technology is growing by 10% per year. If this als…" at bounding box center [251, 28] width 287 height 45
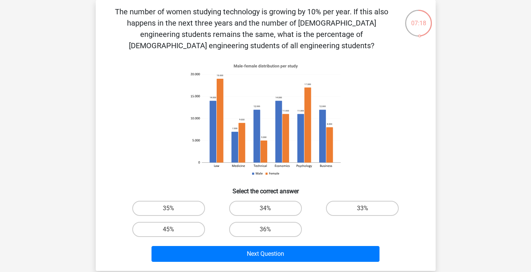
click at [202, 21] on p "The number of women studying technology is growing by 10% per year. If this als…" at bounding box center [251, 28] width 287 height 45
click at [291, 235] on label "36%" at bounding box center [265, 229] width 73 height 15
click at [270, 234] on input "36%" at bounding box center [267, 231] width 5 height 5
radio input "true"
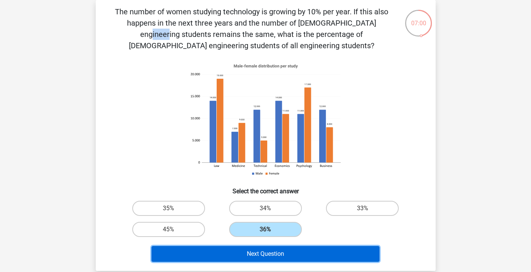
click at [287, 253] on button "Next Question" at bounding box center [265, 254] width 228 height 16
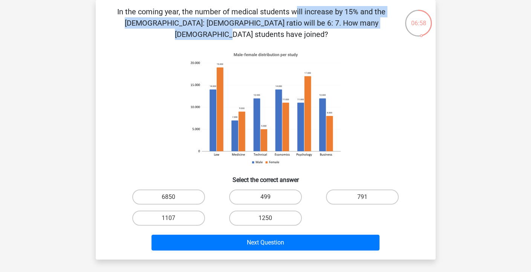
drag, startPoint x: 125, startPoint y: 13, endPoint x: 239, endPoint y: 20, distance: 114.3
click at [239, 20] on p "In the coming year, the number of medical students will increase by 15% and the…" at bounding box center [251, 23] width 287 height 34
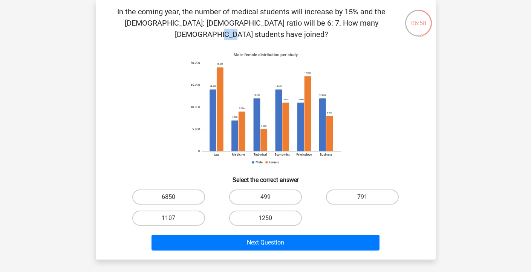
click at [239, 20] on p "In the coming year, the number of medical students will increase by 15% and the…" at bounding box center [251, 23] width 287 height 34
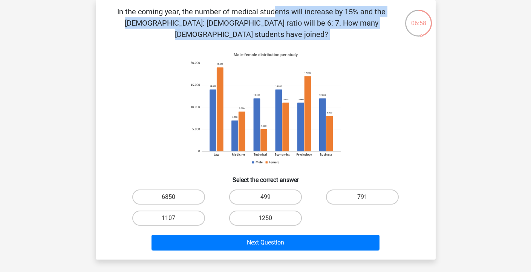
click at [239, 20] on p "In the coming year, the number of medical students will increase by 15% and the…" at bounding box center [251, 23] width 287 height 34
click at [249, 20] on p "In the coming year, the number of medical students will increase by 15% and the…" at bounding box center [251, 23] width 287 height 34
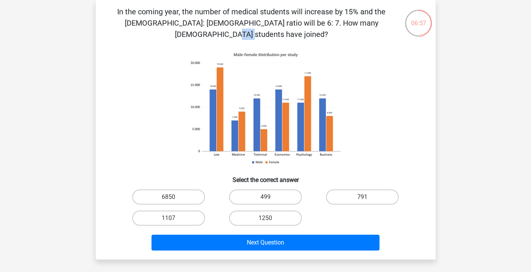
click at [249, 20] on p "In the coming year, the number of medical students will increase by 15% and the…" at bounding box center [251, 23] width 287 height 34
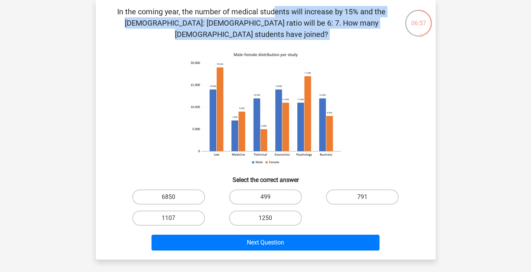
click at [249, 20] on p "In the coming year, the number of medical students will increase by 15% and the…" at bounding box center [251, 23] width 287 height 34
click at [278, 211] on label "1250" at bounding box center [265, 218] width 73 height 15
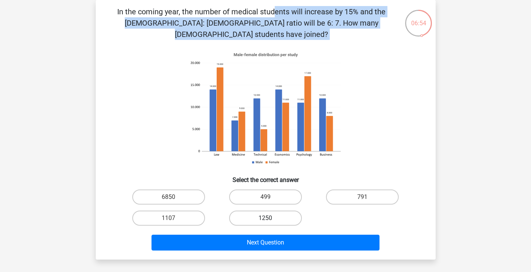
click at [270, 218] on input "1250" at bounding box center [267, 220] width 5 height 5
radio input "true"
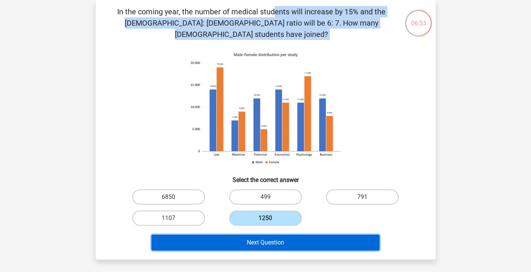
click at [285, 235] on button "Next Question" at bounding box center [265, 243] width 228 height 16
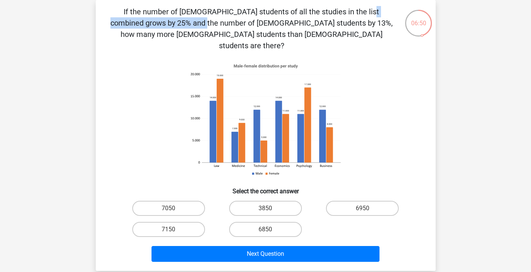
drag, startPoint x: 204, startPoint y: 14, endPoint x: 291, endPoint y: 14, distance: 87.0
click at [291, 14] on p "If the number of female students of all the studies in the list combined grows …" at bounding box center [251, 28] width 287 height 45
click at [271, 15] on p "If the number of female students of all the studies in the list combined grows …" at bounding box center [251, 28] width 287 height 45
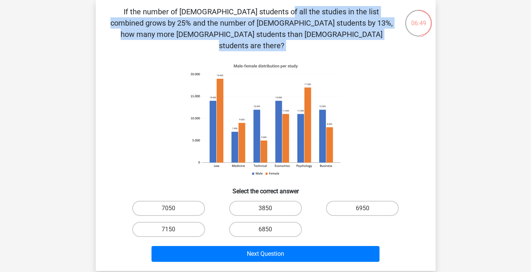
click at [271, 15] on p "If the number of female students of all the studies in the list combined grows …" at bounding box center [251, 28] width 287 height 45
click at [268, 15] on p "If the number of female students of all the studies in the list combined grows …" at bounding box center [251, 28] width 287 height 45
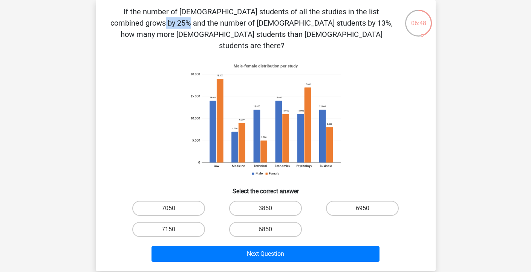
click at [268, 15] on p "If the number of female students of all the studies in the list combined grows …" at bounding box center [251, 28] width 287 height 45
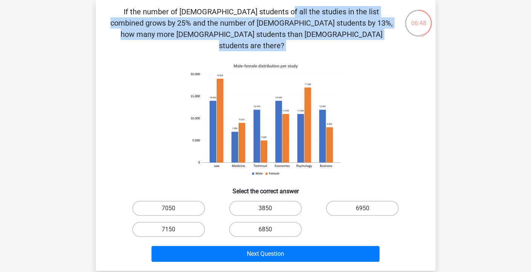
click at [268, 15] on p "If the number of female students of all the studies in the list combined grows …" at bounding box center [251, 28] width 287 height 45
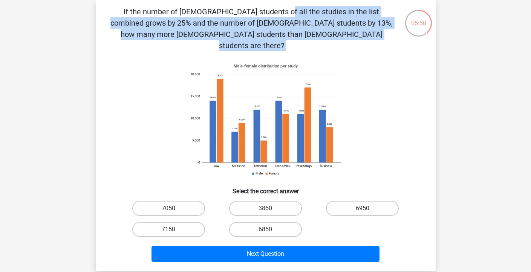
click at [117, 142] on icon at bounding box center [266, 119] width 304 height 124
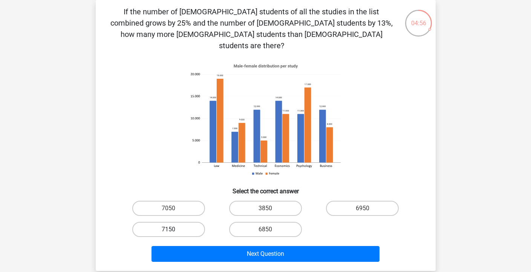
click at [192, 222] on label "7150" at bounding box center [168, 229] width 73 height 15
click at [173, 229] on input "7150" at bounding box center [170, 231] width 5 height 5
radio input "true"
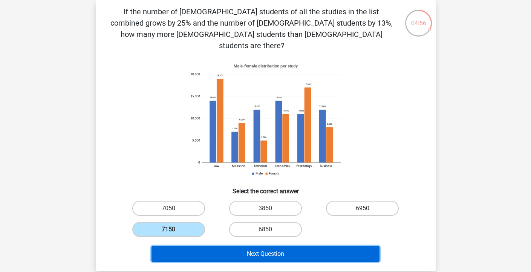
drag, startPoint x: 221, startPoint y: 249, endPoint x: 220, endPoint y: 244, distance: 4.3
click at [221, 249] on button "Next Question" at bounding box center [265, 254] width 228 height 16
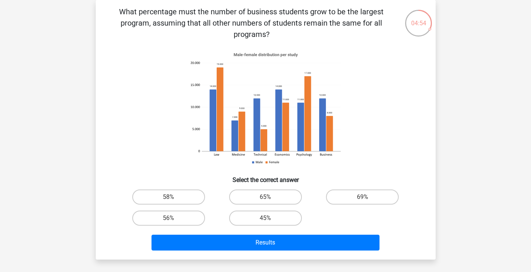
click at [172, 8] on p "What percentage must the number of business students grow to be the largest pro…" at bounding box center [251, 23] width 287 height 34
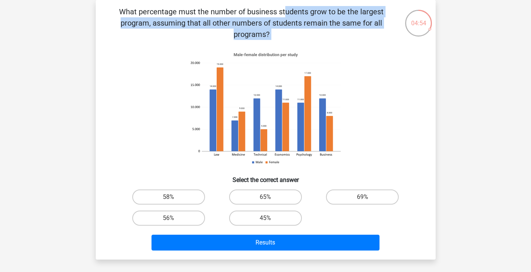
click at [172, 8] on p "What percentage must the number of business students grow to be the largest pro…" at bounding box center [251, 23] width 287 height 34
click at [179, 17] on p "What percentage must the number of business students grow to be the largest pro…" at bounding box center [251, 23] width 287 height 34
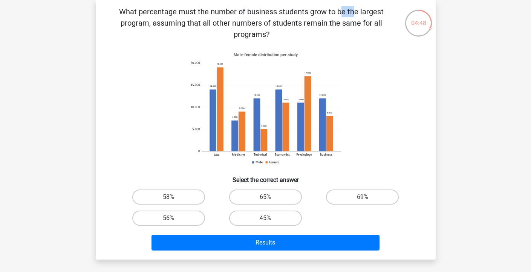
click at [179, 17] on p "What percentage must the number of business students grow to be the largest pro…" at bounding box center [251, 23] width 287 height 34
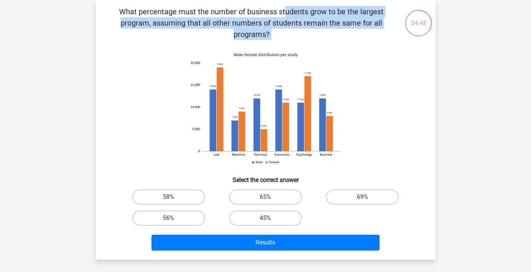
click at [179, 17] on p "What percentage must the number of business students grow to be the largest pro…" at bounding box center [251, 23] width 287 height 34
click at [182, 16] on p "What percentage must the number of business students grow to be the largest pro…" at bounding box center [251, 23] width 287 height 34
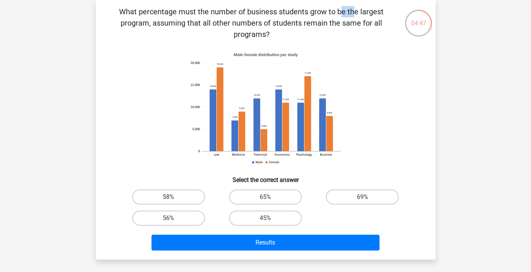
click at [182, 16] on p "What percentage must the number of business students grow to be the largest pro…" at bounding box center [251, 23] width 287 height 34
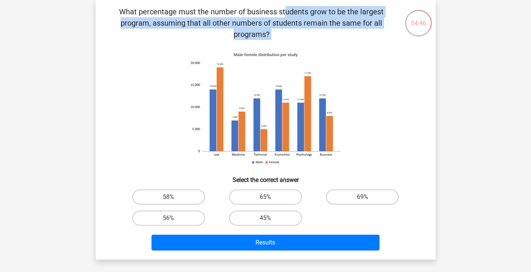
click at [182, 16] on p "What percentage must the number of business students grow to be the largest pro…" at bounding box center [251, 23] width 287 height 34
click at [349, 202] on label "69%" at bounding box center [362, 196] width 73 height 15
click at [362, 202] on input "69%" at bounding box center [364, 199] width 5 height 5
radio input "true"
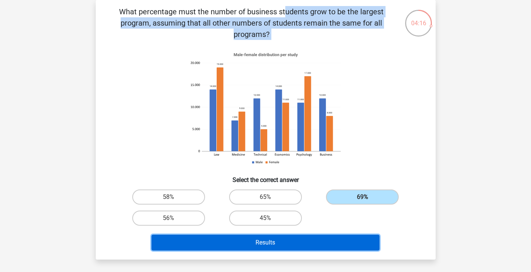
click at [319, 239] on button "Results" at bounding box center [265, 243] width 228 height 16
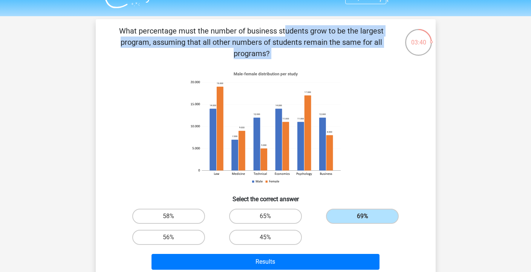
scroll to position [0, 0]
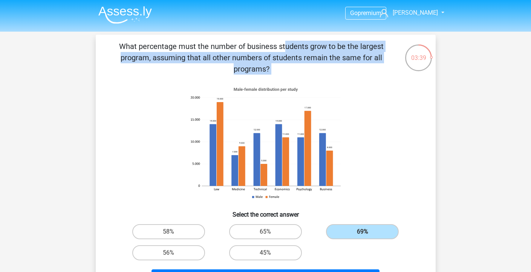
click at [127, 18] on img at bounding box center [124, 15] width 53 height 18
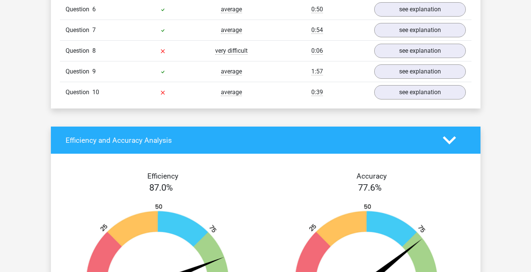
scroll to position [738, 0]
click at [397, 98] on link "see explanation" at bounding box center [419, 92] width 105 height 17
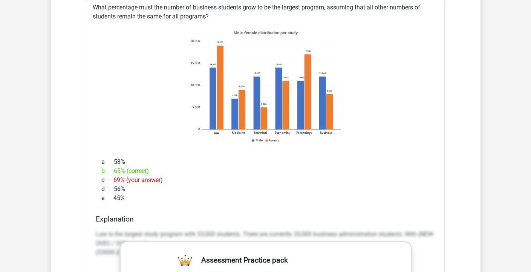
scroll to position [786, 0]
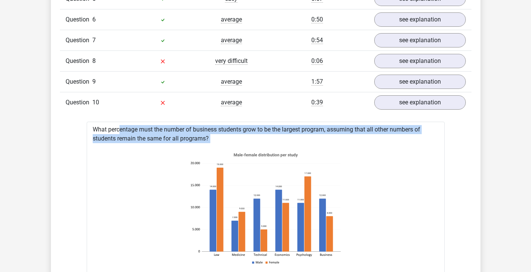
scroll to position [725, 0]
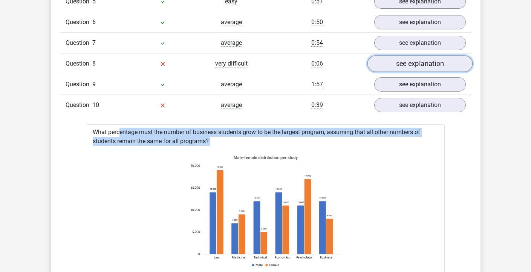
click at [426, 63] on link "see explanation" at bounding box center [419, 64] width 105 height 17
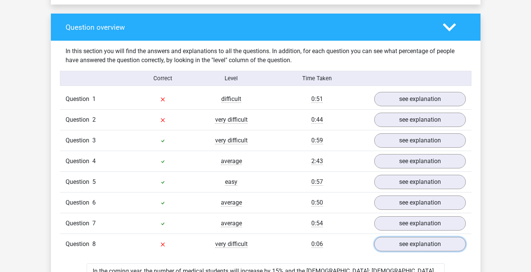
scroll to position [533, 0]
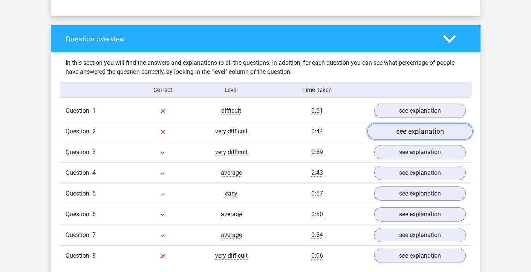
click at [396, 132] on link "see explanation" at bounding box center [419, 132] width 105 height 17
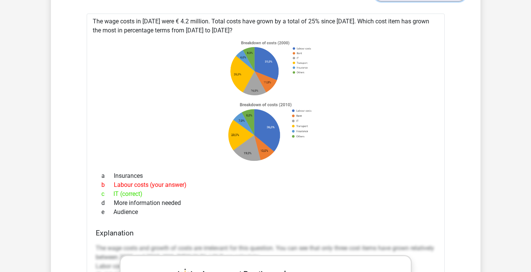
scroll to position [510, 0]
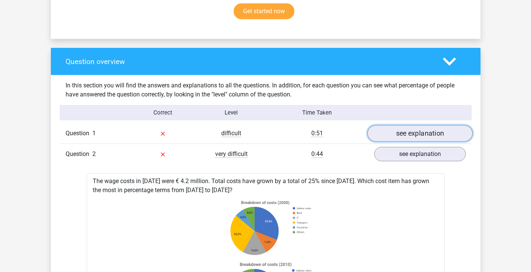
click at [385, 137] on link "see explanation" at bounding box center [419, 133] width 105 height 17
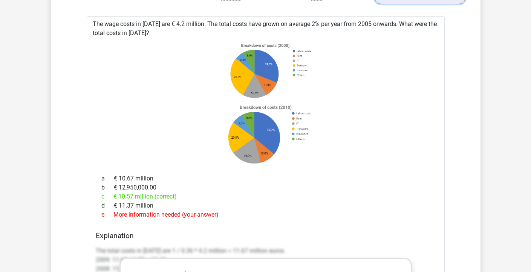
scroll to position [624, 0]
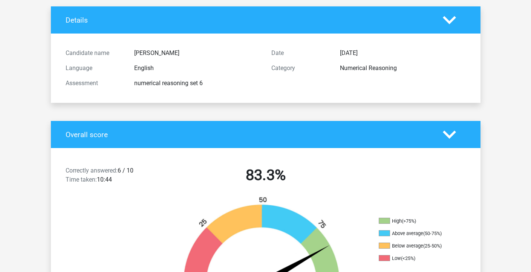
scroll to position [0, 0]
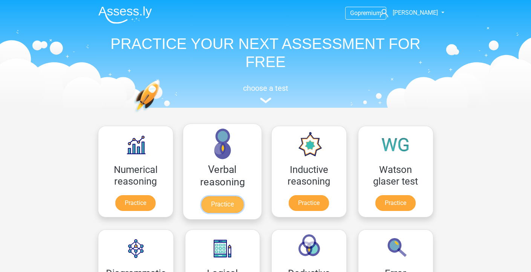
click at [217, 196] on link "Practice" at bounding box center [222, 204] width 42 height 17
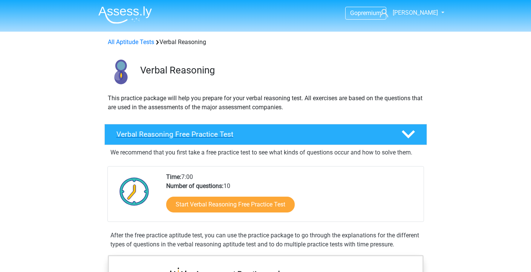
click at [184, 132] on h4 "Verbal Reasoning Free Practice Test" at bounding box center [252, 134] width 273 height 9
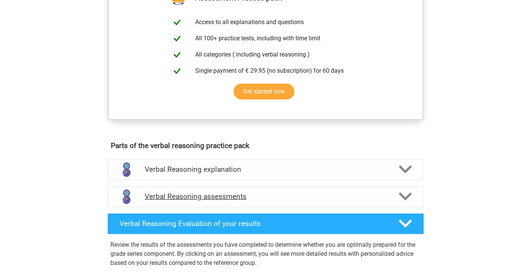
scroll to position [171, 0]
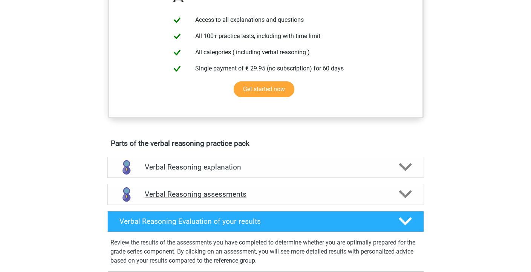
click at [178, 194] on h4 "Verbal Reasoning assessments" at bounding box center [266, 194] width 242 height 9
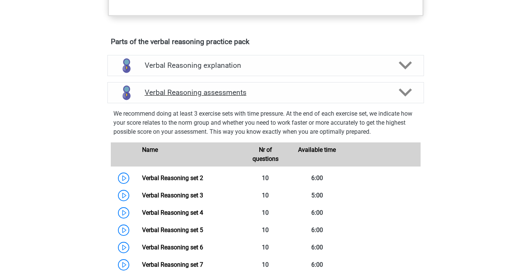
scroll to position [275, 0]
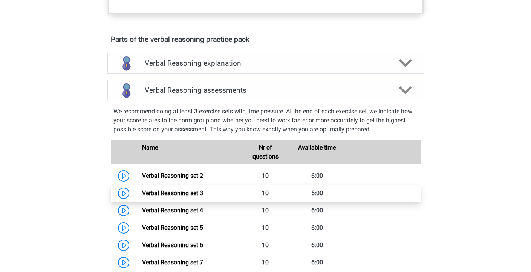
click at [142, 192] on link "Verbal Reasoning set 3" at bounding box center [172, 192] width 61 height 7
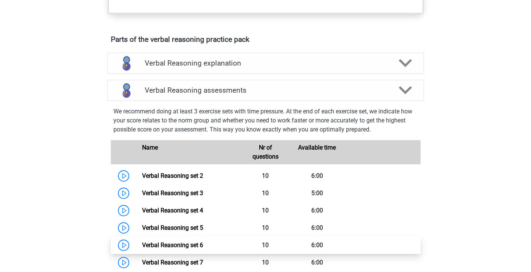
click at [142, 245] on link "Verbal Reasoning set 6" at bounding box center [172, 244] width 61 height 7
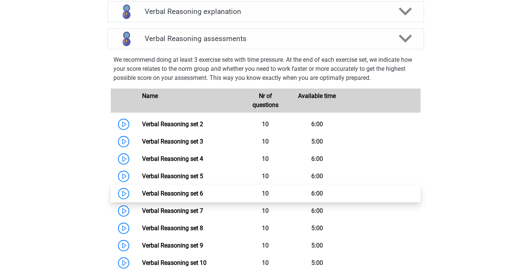
scroll to position [353, 0]
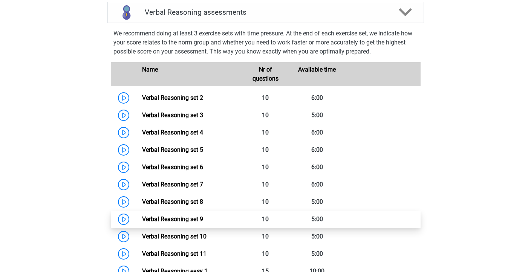
click at [142, 221] on link "Verbal Reasoning set 9" at bounding box center [172, 218] width 61 height 7
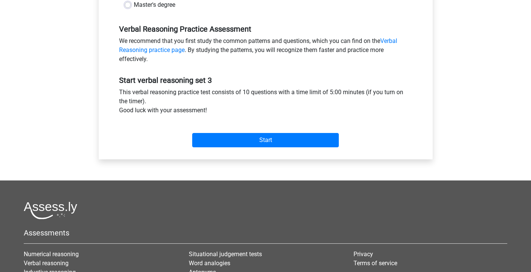
scroll to position [263, 0]
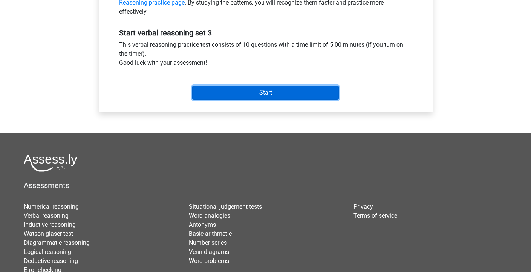
click at [232, 92] on input "Start" at bounding box center [265, 92] width 146 height 14
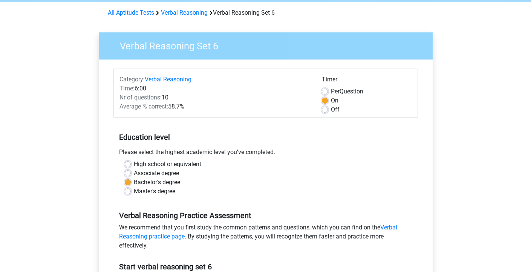
scroll to position [155, 0]
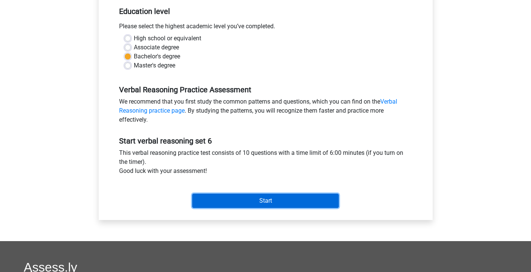
click at [193, 197] on input "Start" at bounding box center [265, 201] width 146 height 14
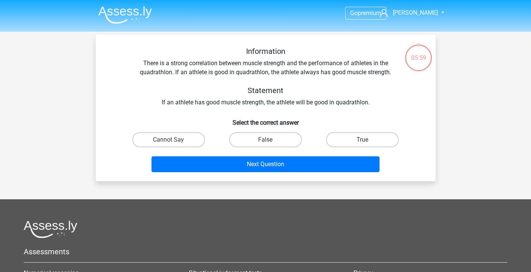
click at [191, 74] on div "Information There is a strong correlation between muscle strength and the perfo…" at bounding box center [266, 77] width 316 height 60
click at [191, 73] on div "Information There is a strong correlation between muscle strength and the perfo…" at bounding box center [266, 77] width 316 height 60
click at [189, 70] on div "Information There is a strong correlation between muscle strength and the perfo…" at bounding box center [266, 77] width 316 height 60
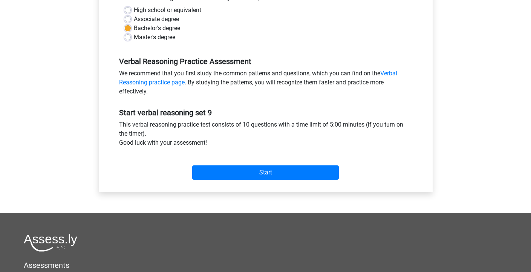
scroll to position [323, 0]
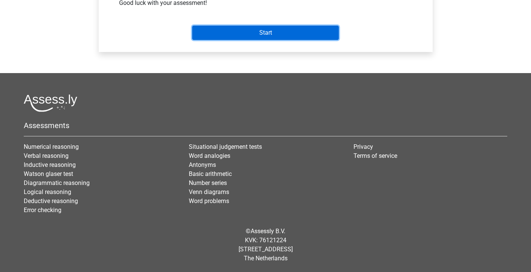
click at [270, 36] on input "Start" at bounding box center [265, 33] width 146 height 14
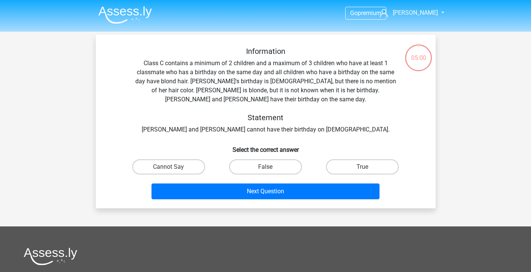
click at [182, 72] on div "Information Class C contains a minimum of 2 children and a maximum of 3 childre…" at bounding box center [266, 90] width 316 height 87
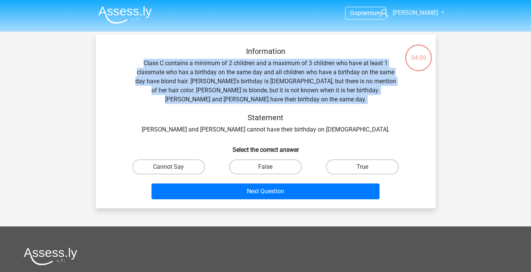
click at [182, 72] on div "Information Class C contains a minimum of 2 children and a maximum of 3 childre…" at bounding box center [266, 90] width 316 height 87
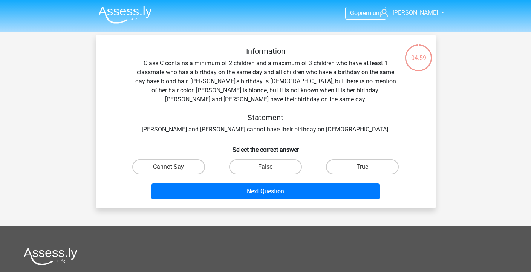
click at [192, 134] on div "Information Class C contains a minimum of 2 children and a maximum of 3 childre…" at bounding box center [266, 90] width 316 height 87
click at [192, 133] on div "Information Class C contains a minimum of 2 children and a maximum of 3 childre…" at bounding box center [266, 90] width 316 height 87
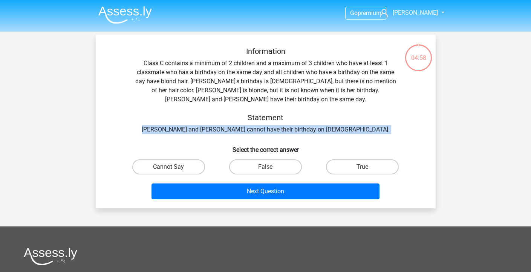
click at [192, 133] on div "Information Class C contains a minimum of 2 children and a maximum of 3 childre…" at bounding box center [266, 90] width 316 height 87
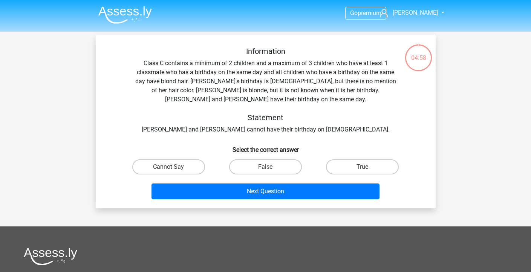
click at [172, 71] on div "Information Class C contains a minimum of 2 children and a maximum of 3 childre…" at bounding box center [266, 90] width 316 height 87
click at [176, 80] on div "Information Class C contains a minimum of 2 children and a maximum of 3 childre…" at bounding box center [266, 90] width 316 height 87
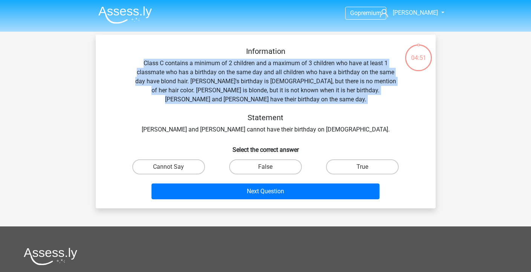
click at [176, 80] on div "Information Class C contains a minimum of 2 children and a maximum of 3 childre…" at bounding box center [266, 90] width 316 height 87
click at [278, 79] on div "Information Class C contains a minimum of 2 children and a maximum of 3 childre…" at bounding box center [266, 90] width 316 height 87
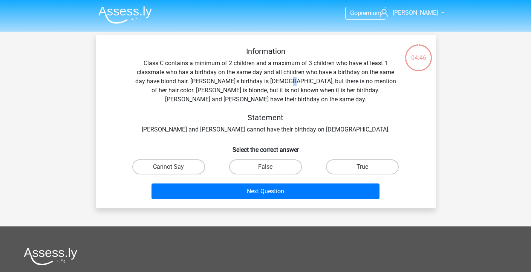
click at [278, 79] on div "Information Class C contains a minimum of 2 children and a maximum of 3 childre…" at bounding box center [266, 90] width 316 height 87
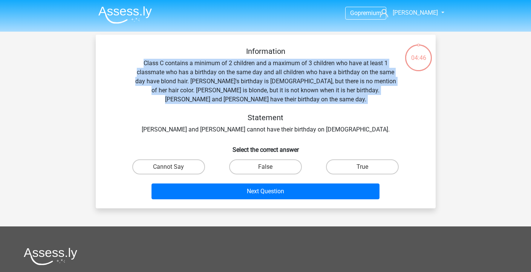
click at [278, 79] on div "Information Class C contains a minimum of 2 children and a maximum of 3 childre…" at bounding box center [266, 90] width 316 height 87
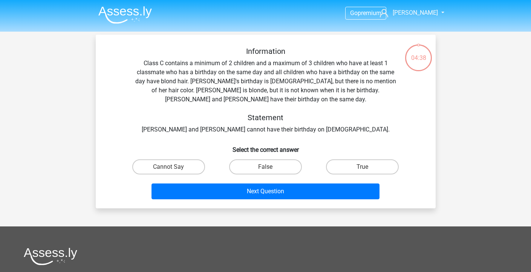
click at [266, 88] on div "Information Class C contains a minimum of 2 children and a maximum of 3 childre…" at bounding box center [266, 90] width 316 height 87
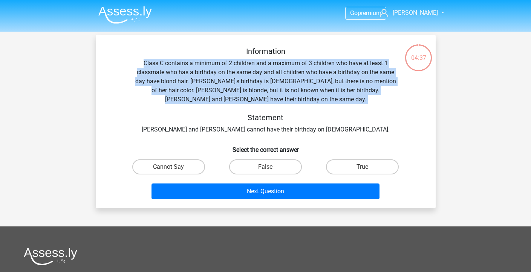
click at [266, 88] on div "Information Class C contains a minimum of 2 children and a maximum of 3 childre…" at bounding box center [266, 90] width 316 height 87
click at [277, 91] on div "Information Class C contains a minimum of 2 children and a maximum of 3 childre…" at bounding box center [266, 90] width 316 height 87
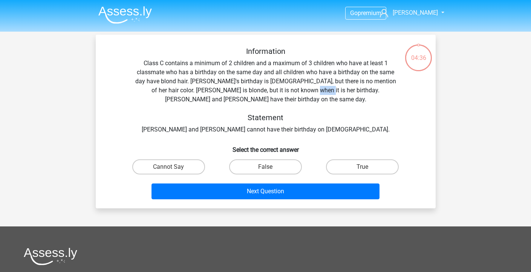
click at [277, 91] on div "Information Class C contains a minimum of 2 children and a maximum of 3 childre…" at bounding box center [266, 90] width 316 height 87
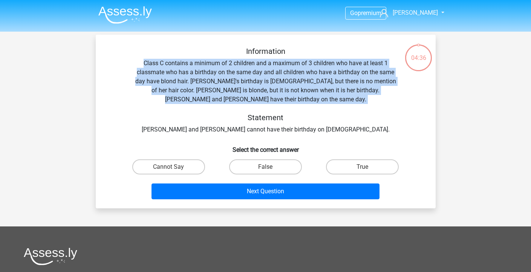
click at [277, 91] on div "Information Class C contains a minimum of 2 children and a maximum of 3 childre…" at bounding box center [266, 90] width 316 height 87
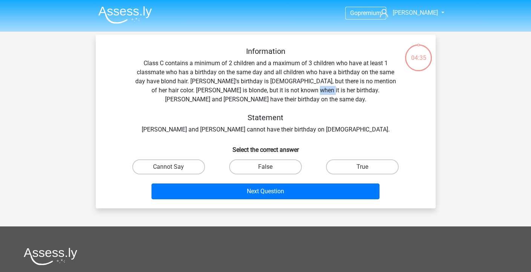
click at [277, 91] on div "Information Class C contains a minimum of 2 children and a maximum of 3 childre…" at bounding box center [266, 90] width 316 height 87
click at [193, 169] on label "Cannot Say" at bounding box center [168, 166] width 73 height 15
click at [173, 169] on input "Cannot Say" at bounding box center [170, 169] width 5 height 5
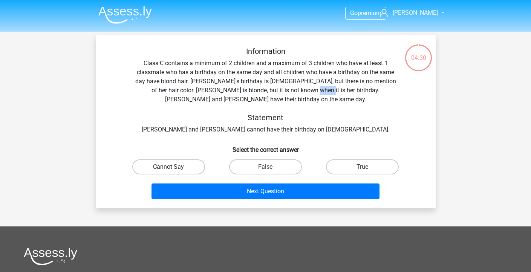
radio input "true"
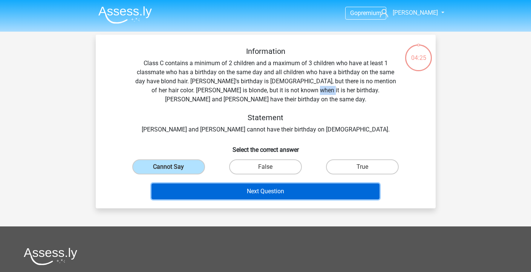
click at [287, 189] on button "Next Question" at bounding box center [265, 191] width 228 height 16
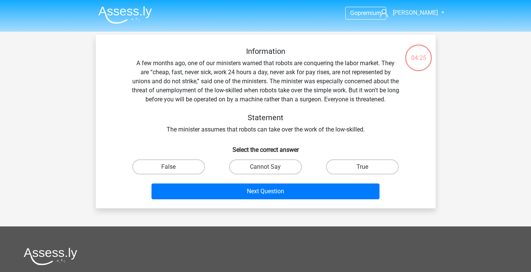
scroll to position [35, 0]
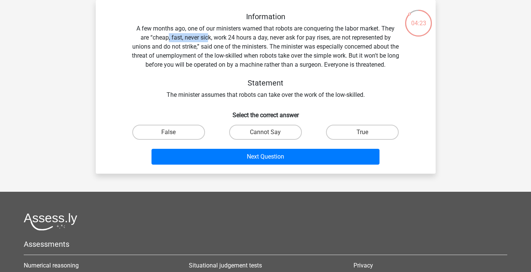
drag, startPoint x: 166, startPoint y: 36, endPoint x: 208, endPoint y: 38, distance: 41.9
click at [208, 38] on div "Information A few months ago, one of our ministers warned that robots are conqu…" at bounding box center [266, 55] width 316 height 87
click at [203, 34] on div "Information A few months ago, one of our ministers warned that robots are conqu…" at bounding box center [266, 55] width 316 height 87
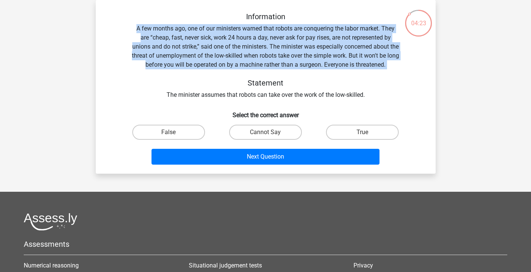
click at [203, 34] on div "Information A few months ago, one of our ministers warned that robots are conqu…" at bounding box center [266, 55] width 316 height 87
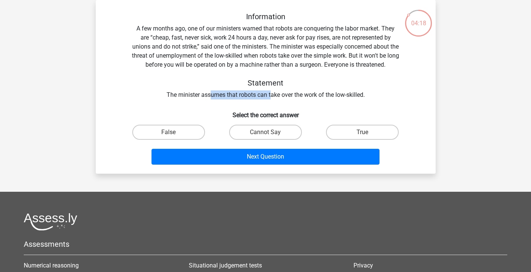
drag, startPoint x: 208, startPoint y: 94, endPoint x: 269, endPoint y: 94, distance: 61.0
click at [269, 94] on div "Information A few months ago, one of our ministers warned that robots are conqu…" at bounding box center [266, 55] width 316 height 87
click at [243, 53] on div "Information A few months ago, one of our ministers warned that robots are conqu…" at bounding box center [266, 55] width 316 height 87
click at [357, 124] on div "True" at bounding box center [362, 132] width 97 height 21
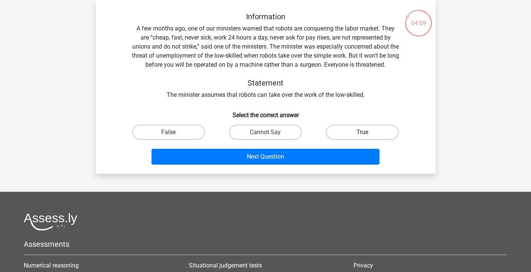
click at [356, 127] on label "True" at bounding box center [362, 132] width 73 height 15
click at [362, 132] on input "True" at bounding box center [364, 134] width 5 height 5
radio input "true"
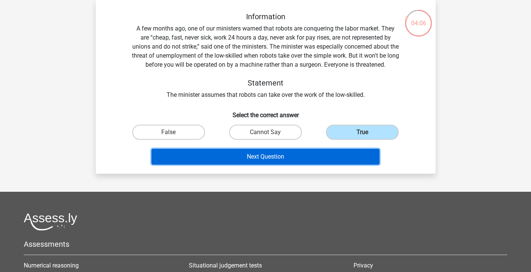
click at [347, 153] on button "Next Question" at bounding box center [265, 157] width 228 height 16
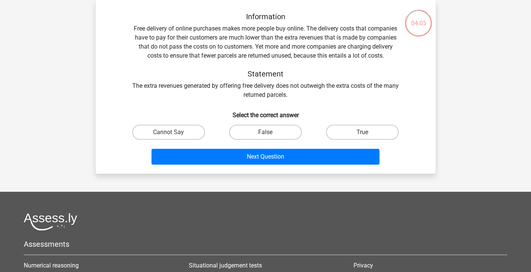
click at [222, 99] on div "Information Free delivery of online purchases makes more people buy online. The…" at bounding box center [266, 90] width 334 height 156
click at [229, 94] on div "Information Free delivery of online purchases makes more people buy online. The…" at bounding box center [266, 55] width 316 height 87
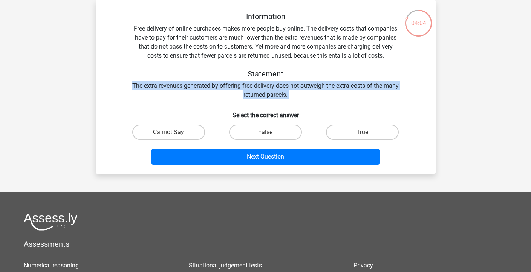
click at [229, 94] on div "Information Free delivery of online purchases makes more people buy online. The…" at bounding box center [266, 55] width 316 height 87
click at [233, 89] on div "Information Free delivery of online purchases makes more people buy online. The…" at bounding box center [266, 55] width 316 height 87
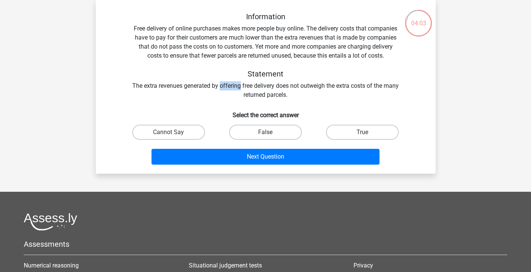
click at [233, 89] on div "Information Free delivery of online purchases makes more people buy online. The…" at bounding box center [266, 55] width 316 height 87
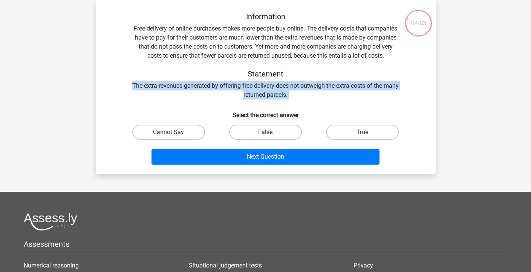
click at [233, 89] on div "Information Free delivery of online purchases makes more people buy online. The…" at bounding box center [266, 55] width 316 height 87
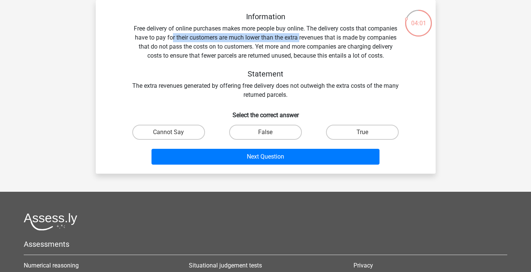
drag, startPoint x: 171, startPoint y: 34, endPoint x: 299, endPoint y: 35, distance: 127.7
click at [299, 35] on div "Information Free delivery of online purchases makes more people buy online. The…" at bounding box center [266, 55] width 316 height 87
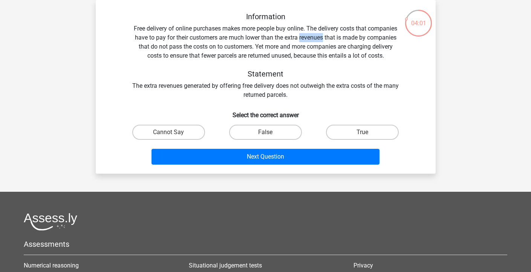
click at [299, 35] on div "Information Free delivery of online purchases makes more people buy online. The…" at bounding box center [266, 55] width 316 height 87
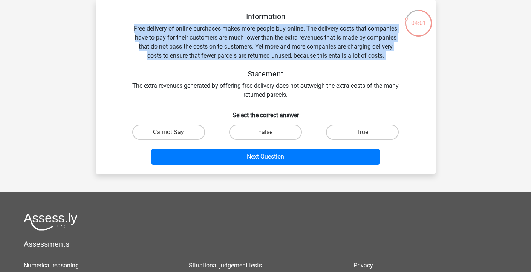
click at [299, 35] on div "Information Free delivery of online purchases makes more people buy online. The…" at bounding box center [266, 55] width 316 height 87
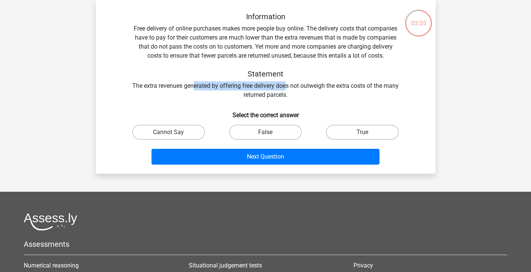
drag, startPoint x: 202, startPoint y: 88, endPoint x: 294, endPoint y: 86, distance: 91.5
click at [294, 86] on div "Information Free delivery of online purchases makes more people buy online. The…" at bounding box center [266, 55] width 316 height 87
click at [283, 124] on div "False" at bounding box center [265, 132] width 97 height 21
click at [283, 130] on label "False" at bounding box center [265, 132] width 73 height 15
click at [270, 132] on input "False" at bounding box center [267, 134] width 5 height 5
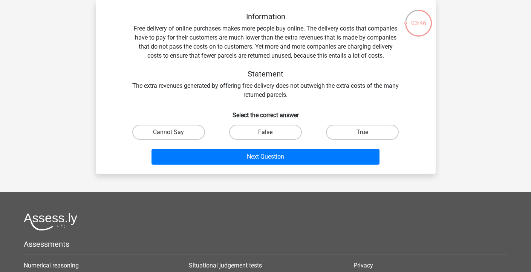
radio input "true"
click at [283, 146] on div "Next Question" at bounding box center [266, 155] width 316 height 25
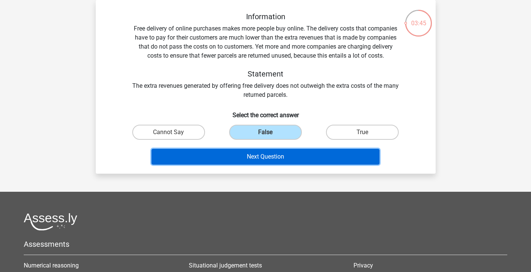
click at [283, 153] on button "Next Question" at bounding box center [265, 157] width 228 height 16
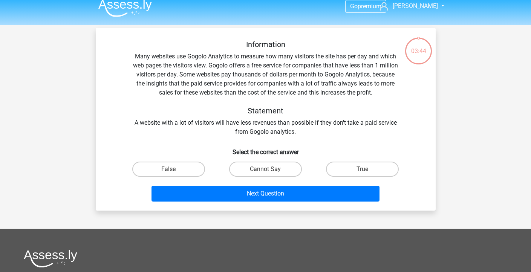
scroll to position [7, 0]
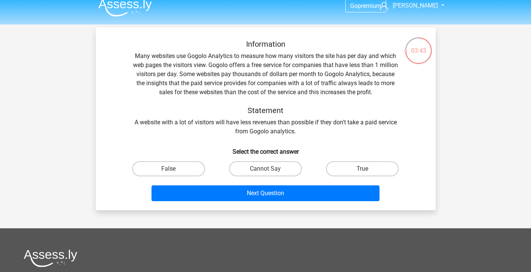
click at [220, 59] on div "Information Many websites use Gogolo Analytics to measure how many visitors the…" at bounding box center [266, 88] width 316 height 96
drag, startPoint x: 221, startPoint y: 122, endPoint x: 321, endPoint y: 126, distance: 99.8
click at [321, 126] on div "Information Many websites use Gogolo Analytics to measure how many visitors the…" at bounding box center [266, 88] width 316 height 96
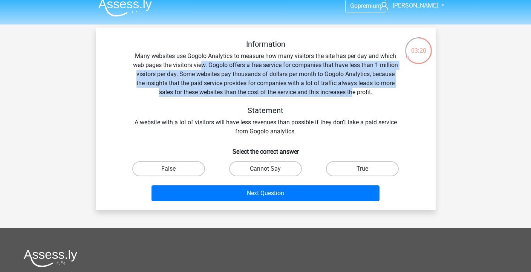
drag, startPoint x: 200, startPoint y: 64, endPoint x: 351, endPoint y: 96, distance: 155.3
click at [351, 96] on div "Information Many websites use Gogolo Analytics to measure how many visitors the…" at bounding box center [266, 88] width 316 height 96
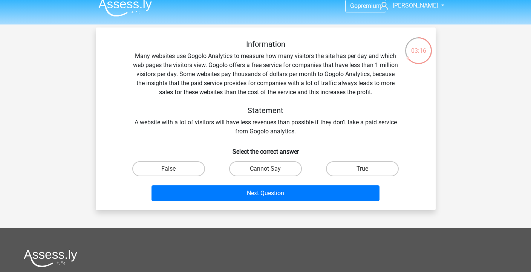
click at [243, 94] on div "Information Many websites use Gogolo Analytics to measure how many visitors the…" at bounding box center [266, 88] width 316 height 96
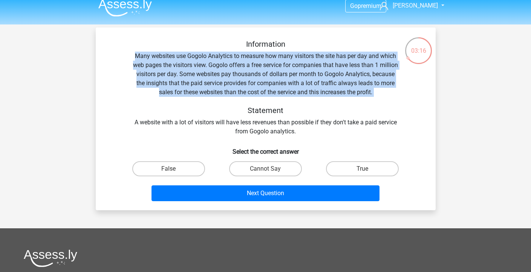
click at [243, 94] on div "Information Many websites use Gogolo Analytics to measure how many visitors the…" at bounding box center [266, 88] width 316 height 96
click at [367, 175] on label "True" at bounding box center [362, 168] width 73 height 15
click at [367, 174] on input "True" at bounding box center [364, 171] width 5 height 5
radio input "true"
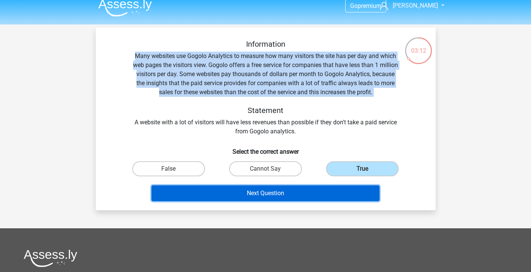
click at [340, 189] on button "Next Question" at bounding box center [265, 193] width 228 height 16
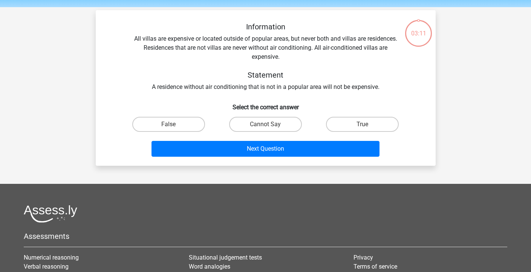
scroll to position [35, 0]
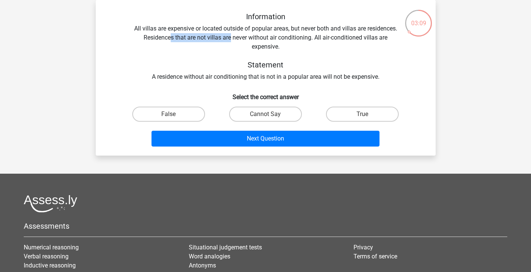
drag, startPoint x: 170, startPoint y: 33, endPoint x: 229, endPoint y: 33, distance: 59.5
click at [229, 33] on div "Information All villas are expensive or located outside of popular areas, but n…" at bounding box center [266, 46] width 316 height 69
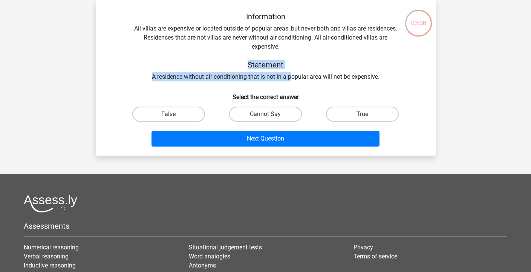
drag, startPoint x: 222, startPoint y: 69, endPoint x: 290, endPoint y: 73, distance: 68.3
click at [290, 73] on div "Information All villas are expensive or located outside of popular areas, but n…" at bounding box center [266, 46] width 316 height 69
click at [283, 78] on div "Information All villas are expensive or located outside of popular areas, but n…" at bounding box center [266, 46] width 316 height 69
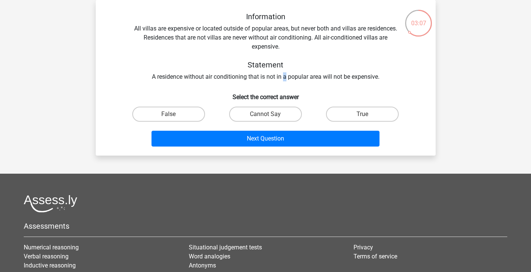
click at [283, 78] on div "Information All villas are expensive or located outside of popular areas, but n…" at bounding box center [266, 46] width 316 height 69
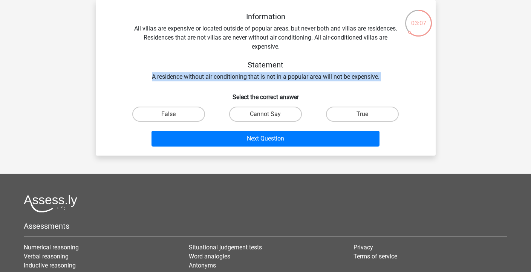
click at [283, 78] on div "Information All villas are expensive or located outside of popular areas, but n…" at bounding box center [266, 46] width 316 height 69
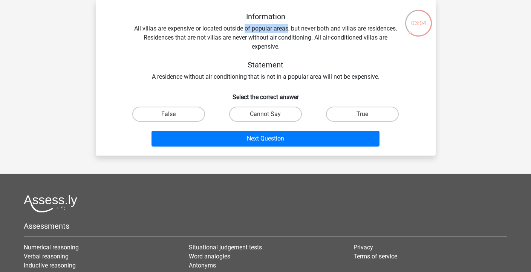
drag, startPoint x: 245, startPoint y: 32, endPoint x: 287, endPoint y: 32, distance: 42.2
click at [287, 32] on div "Information All villas are expensive or located outside of popular areas, but n…" at bounding box center [266, 46] width 316 height 69
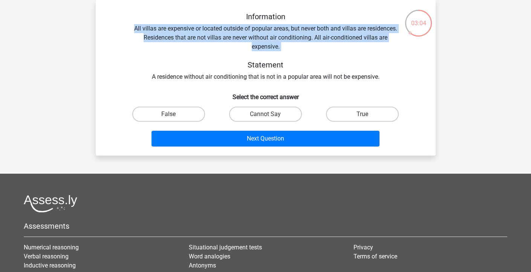
click at [287, 32] on div "Information All villas are expensive or located outside of popular areas, but n…" at bounding box center [266, 46] width 316 height 69
click at [296, 30] on div "Information All villas are expensive or located outside of popular areas, but n…" at bounding box center [266, 46] width 316 height 69
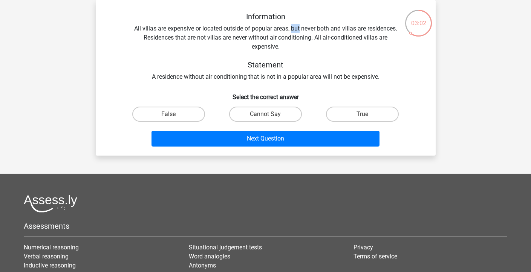
click at [296, 30] on div "Information All villas are expensive or located outside of popular areas, but n…" at bounding box center [266, 46] width 316 height 69
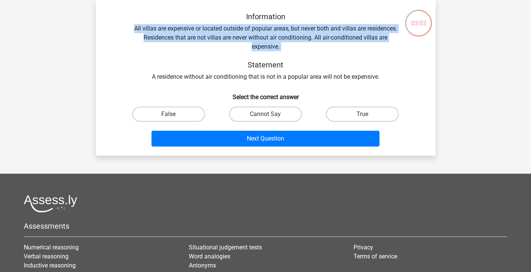
click at [296, 30] on div "Information All villas are expensive or located outside of popular areas, but n…" at bounding box center [266, 46] width 316 height 69
click at [201, 39] on div "Information All villas are expensive or located outside of popular areas, but n…" at bounding box center [266, 46] width 316 height 69
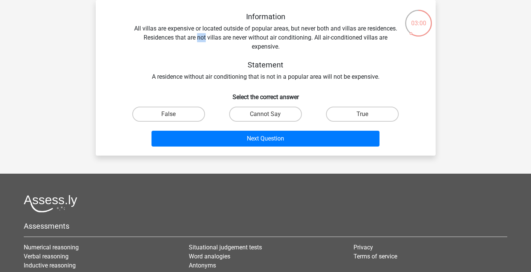
click at [201, 39] on div "Information All villas are expensive or located outside of popular areas, but n…" at bounding box center [266, 46] width 316 height 69
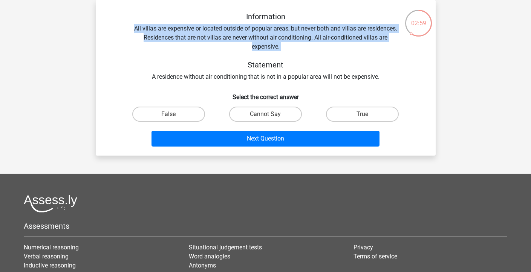
click at [201, 39] on div "Information All villas are expensive or located outside of popular areas, but n…" at bounding box center [266, 46] width 316 height 69
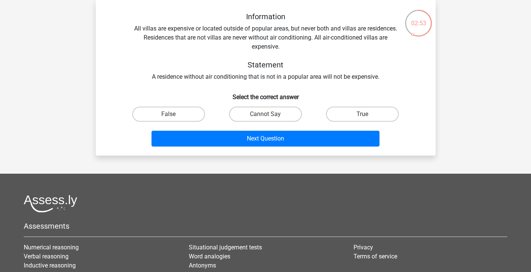
click at [233, 80] on div "Information All villas are expensive or located outside of popular areas, but n…" at bounding box center [266, 46] width 316 height 69
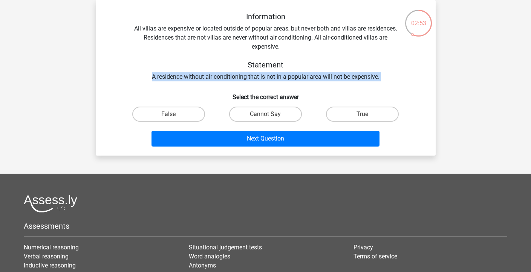
click at [233, 80] on div "Information All villas are expensive or located outside of popular areas, but n…" at bounding box center [266, 46] width 316 height 69
click at [348, 119] on label "True" at bounding box center [362, 114] width 73 height 15
click at [362, 119] on input "True" at bounding box center [364, 116] width 5 height 5
radio input "true"
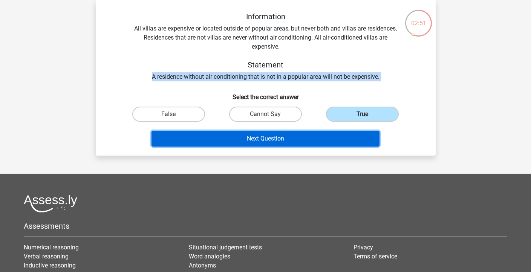
click at [342, 134] on button "Next Question" at bounding box center [265, 139] width 228 height 16
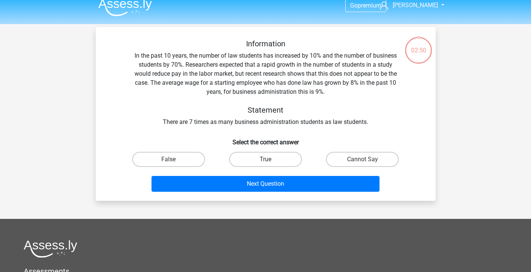
scroll to position [6, 0]
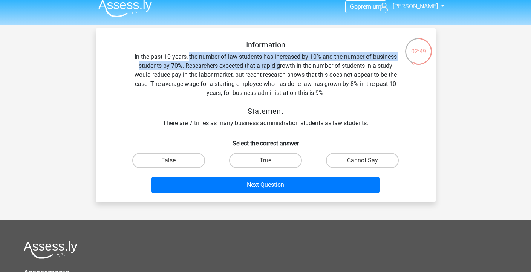
drag, startPoint x: 188, startPoint y: 61, endPoint x: 281, endPoint y: 62, distance: 92.6
click at [281, 62] on div "Information In the past 10 years, the number of law students has increased by 1…" at bounding box center [266, 83] width 316 height 87
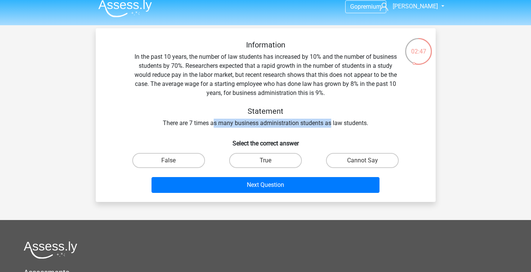
drag, startPoint x: 214, startPoint y: 121, endPoint x: 330, endPoint y: 121, distance: 115.6
click at [330, 121] on div "Information In the past 10 years, the number of law students has increased by 1…" at bounding box center [266, 83] width 316 height 87
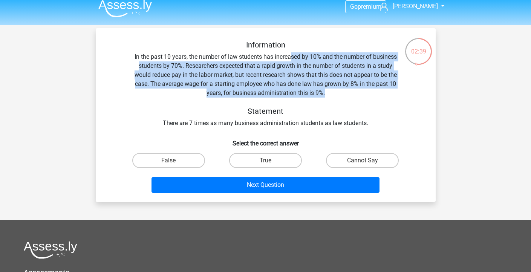
drag, startPoint x: 290, startPoint y: 59, endPoint x: 325, endPoint y: 92, distance: 48.2
click at [325, 92] on div "Information In the past 10 years, the number of law students has increased by 1…" at bounding box center [266, 83] width 316 height 87
click at [364, 165] on label "Cannot Say" at bounding box center [362, 160] width 73 height 15
click at [364, 165] on input "Cannot Say" at bounding box center [364, 162] width 5 height 5
radio input "true"
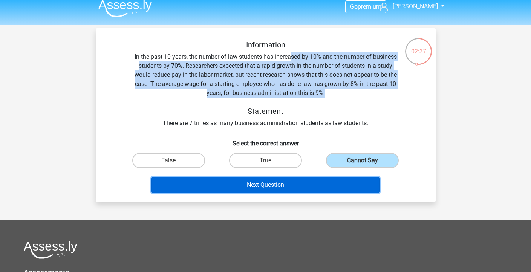
click at [338, 183] on button "Next Question" at bounding box center [265, 185] width 228 height 16
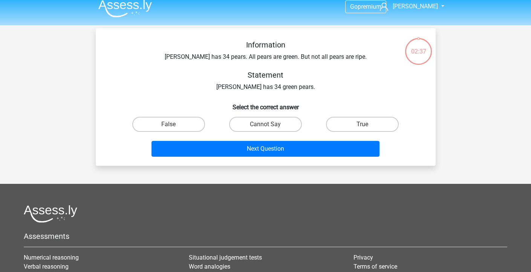
scroll to position [35, 0]
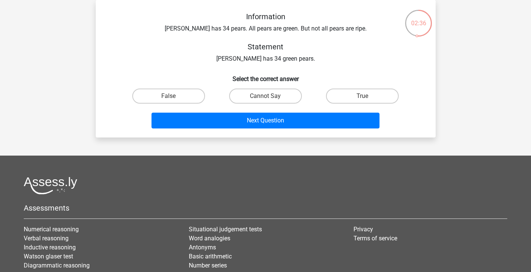
click at [208, 30] on div "Information Peter has 34 pears. All pears are green. But not all pears are ripe…" at bounding box center [266, 37] width 316 height 51
click at [270, 60] on div "Information Peter has 34 pears. All pears are green. But not all pears are ripe…" at bounding box center [266, 37] width 316 height 51
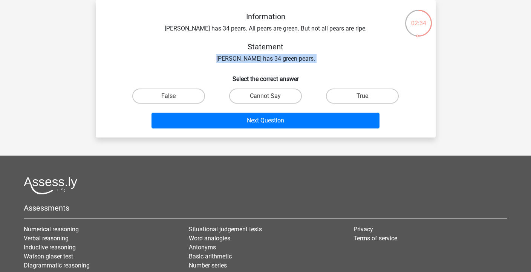
click at [270, 60] on div "Information Peter has 34 pears. All pears are green. But not all pears are ripe…" at bounding box center [266, 37] width 316 height 51
click at [351, 98] on label "True" at bounding box center [362, 95] width 73 height 15
click at [362, 98] on input "True" at bounding box center [364, 98] width 5 height 5
radio input "true"
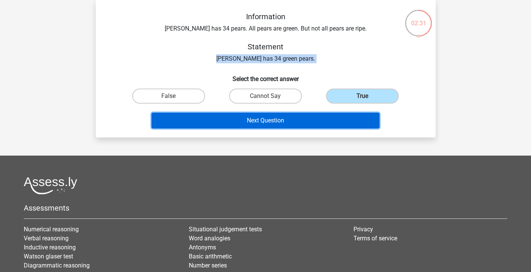
click at [333, 117] on button "Next Question" at bounding box center [265, 121] width 228 height 16
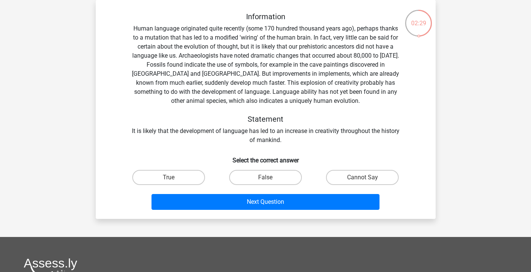
click at [156, 139] on div "Information Human language originated quite recently (some 170 hundred thousand…" at bounding box center [266, 78] width 316 height 133
click at [159, 129] on div "Information Human language originated quite recently (some 170 hundred thousand…" at bounding box center [266, 78] width 316 height 133
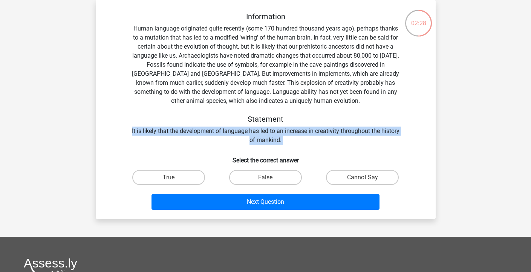
click at [159, 129] on div "Information Human language originated quite recently (some 170 hundred thousand…" at bounding box center [266, 78] width 316 height 133
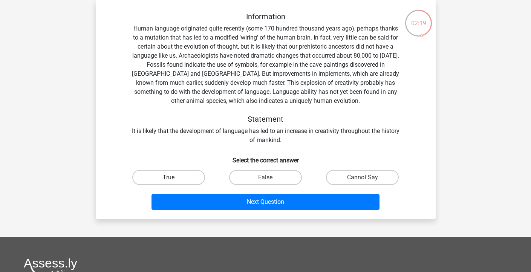
click at [200, 180] on label "True" at bounding box center [168, 177] width 73 height 15
click at [173, 180] on input "True" at bounding box center [170, 179] width 5 height 5
radio input "true"
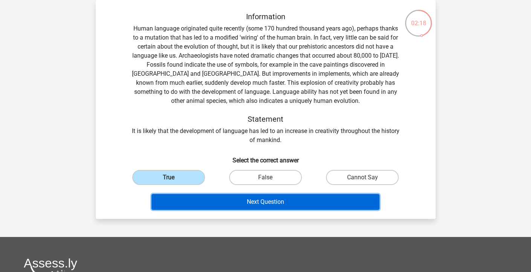
click at [224, 201] on button "Next Question" at bounding box center [265, 202] width 228 height 16
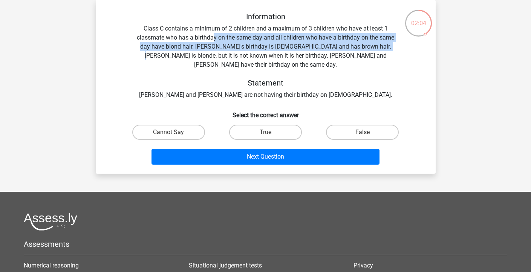
drag, startPoint x: 215, startPoint y: 35, endPoint x: 367, endPoint y: 60, distance: 154.2
click at [368, 60] on div "Information Class C contains a minimum of 2 children and a maximum of 3 childre…" at bounding box center [266, 55] width 316 height 87
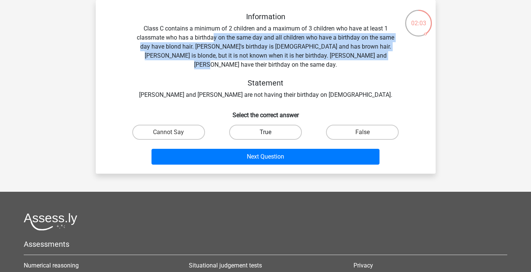
click at [293, 125] on label "True" at bounding box center [265, 132] width 73 height 15
click at [270, 132] on input "True" at bounding box center [267, 134] width 5 height 5
radio input "true"
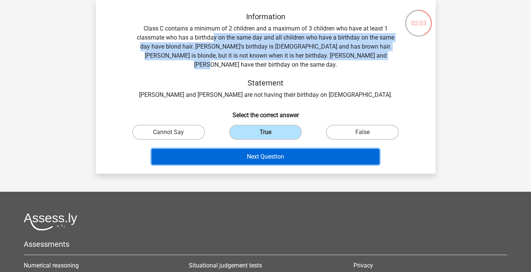
click at [288, 149] on button "Next Question" at bounding box center [265, 157] width 228 height 16
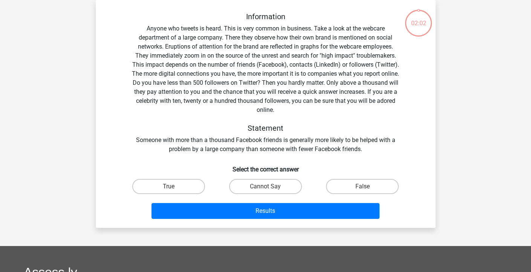
click at [187, 145] on div "Information Anyone who tweets is heard. This is very common in business. Take a…" at bounding box center [266, 83] width 316 height 142
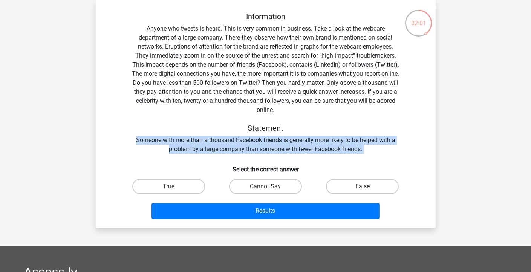
click at [187, 145] on div "Information Anyone who tweets is heard. This is very common in business. Take a…" at bounding box center [266, 83] width 316 height 142
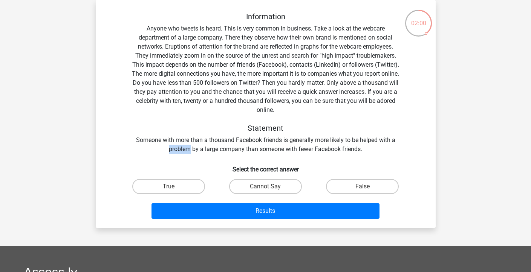
click at [187, 145] on div "Information Anyone who tweets is heard. This is very common in business. Take a…" at bounding box center [266, 83] width 316 height 142
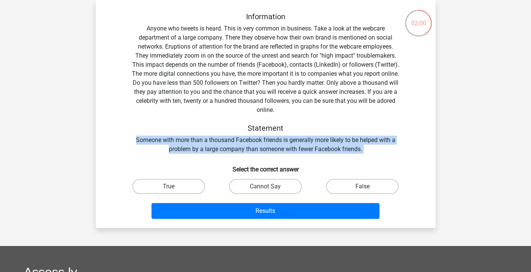
click at [187, 145] on div "Information Anyone who tweets is heard. This is very common in business. Take a…" at bounding box center [266, 83] width 316 height 142
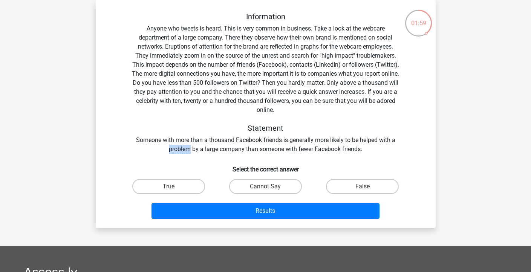
click at [187, 145] on div "Information Anyone who tweets is heard. This is very common in business. Take a…" at bounding box center [266, 83] width 316 height 142
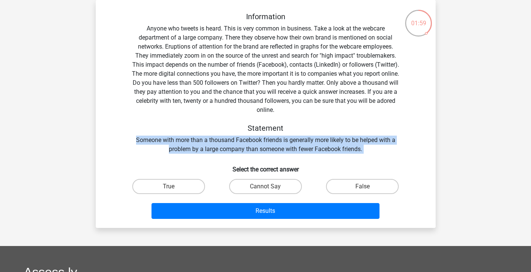
click at [187, 145] on div "Information Anyone who tweets is heard. This is very common in business. Take a…" at bounding box center [266, 83] width 316 height 142
click at [192, 192] on label "True" at bounding box center [168, 186] width 73 height 15
click at [173, 191] on input "True" at bounding box center [170, 188] width 5 height 5
radio input "true"
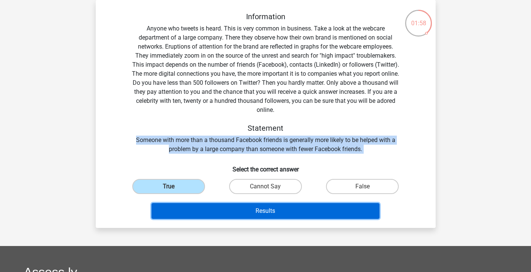
click at [209, 206] on button "Results" at bounding box center [265, 211] width 228 height 16
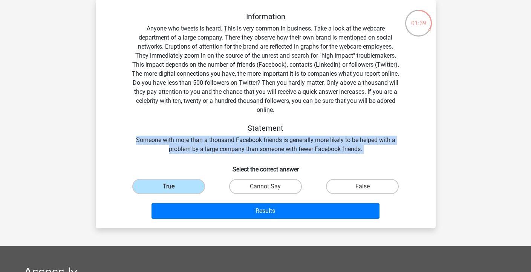
scroll to position [0, 0]
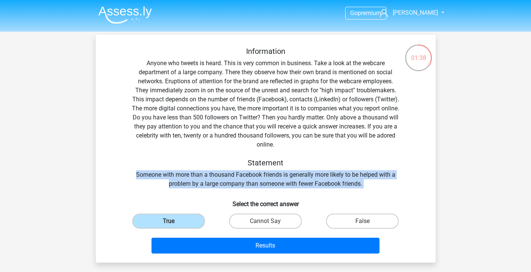
click at [118, 22] on img at bounding box center [124, 15] width 53 height 18
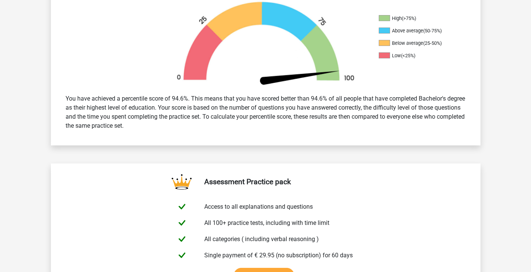
scroll to position [119, 0]
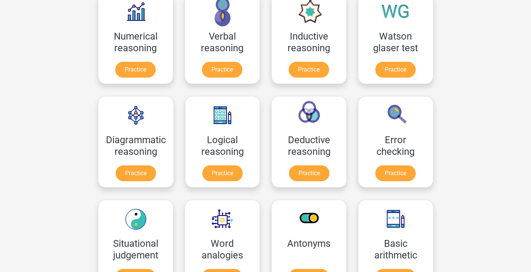
scroll to position [207, 0]
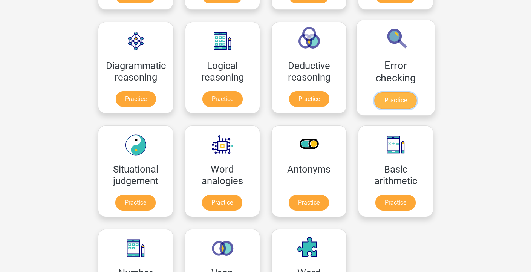
click at [383, 102] on link "Practice" at bounding box center [395, 100] width 42 height 17
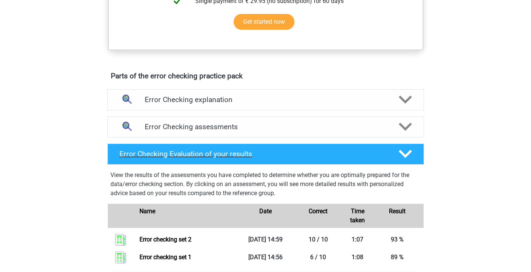
scroll to position [314, 0]
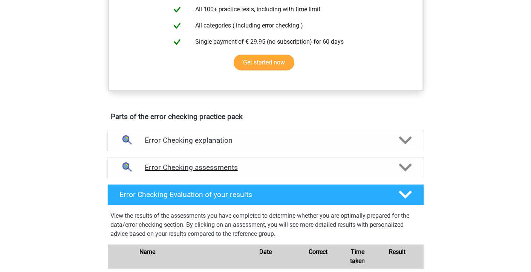
click at [204, 167] on h4 "Error Checking assessments" at bounding box center [266, 167] width 242 height 9
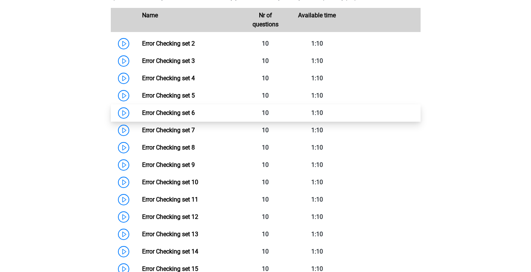
scroll to position [501, 0]
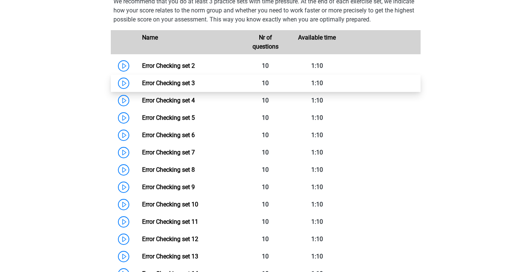
click at [142, 82] on link "Error Checking set 3" at bounding box center [168, 82] width 53 height 7
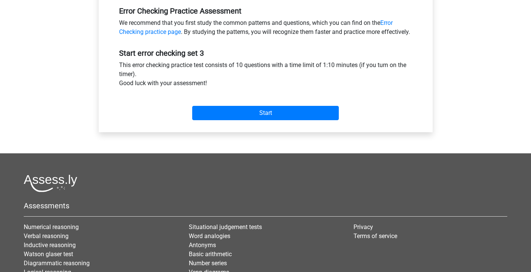
scroll to position [242, 0]
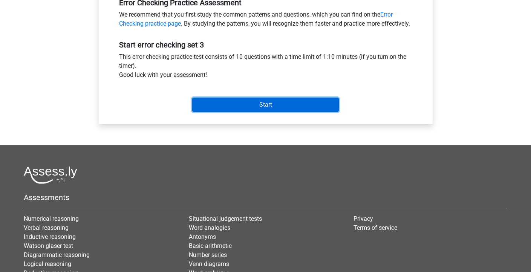
click at [217, 112] on input "Start" at bounding box center [265, 105] width 146 height 14
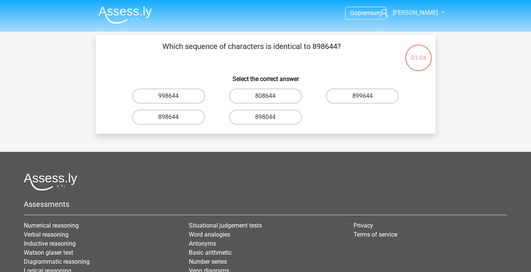
click at [169, 118] on input "898644" at bounding box center [170, 119] width 5 height 5
radio input "true"
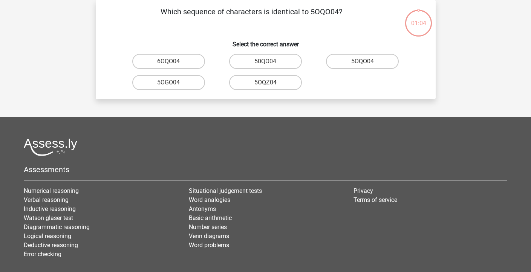
scroll to position [22, 0]
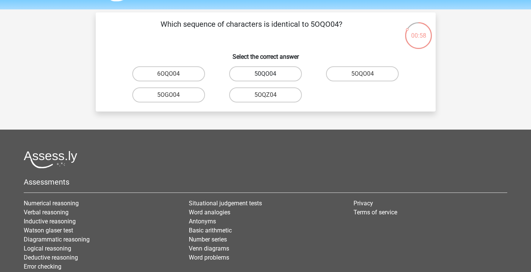
click at [281, 75] on label "50QO04" at bounding box center [265, 73] width 73 height 15
click at [270, 75] on input "50QO04" at bounding box center [267, 76] width 5 height 5
radio input "true"
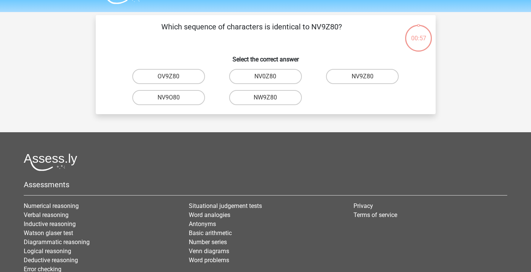
scroll to position [0, 0]
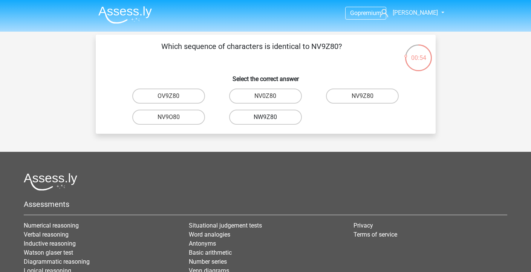
click at [271, 117] on label "NW9Z80" at bounding box center [265, 117] width 73 height 15
click at [270, 117] on input "NW9Z80" at bounding box center [267, 119] width 5 height 5
radio input "true"
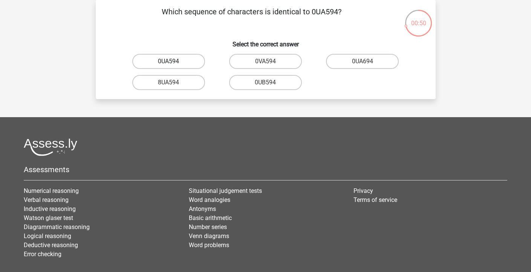
click at [183, 63] on label "0UA594" at bounding box center [168, 61] width 73 height 15
click at [173, 63] on input "0UA594" at bounding box center [170, 63] width 5 height 5
radio input "true"
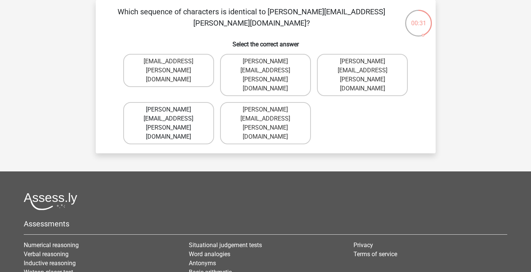
click at [202, 102] on label "Noah+Patterson@joymail.gr" at bounding box center [168, 123] width 91 height 42
click at [173, 110] on input "Noah+Patterson@joymail.gr" at bounding box center [170, 112] width 5 height 5
radio input "true"
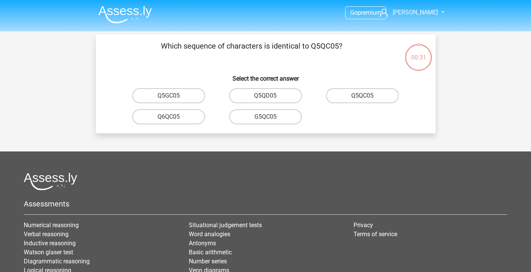
scroll to position [0, 0]
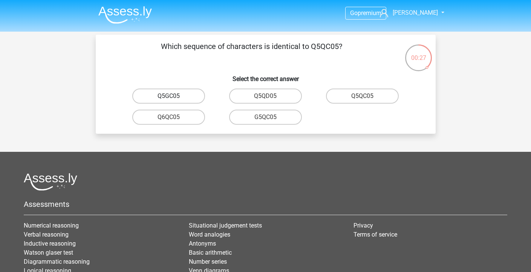
click at [172, 95] on label "Q5GC05" at bounding box center [168, 95] width 73 height 15
click at [172, 96] on input "Q5GC05" at bounding box center [170, 98] width 5 height 5
radio input "true"
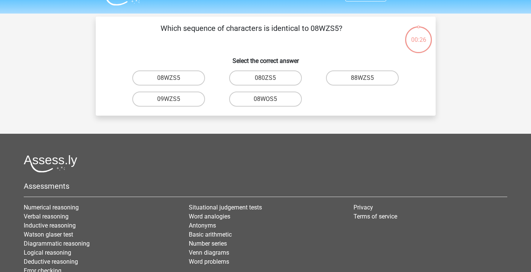
scroll to position [35, 0]
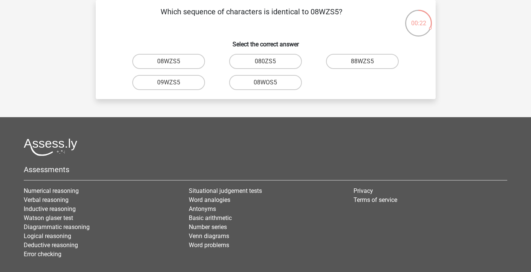
click at [172, 65] on input "08WZS5" at bounding box center [170, 63] width 5 height 5
radio input "true"
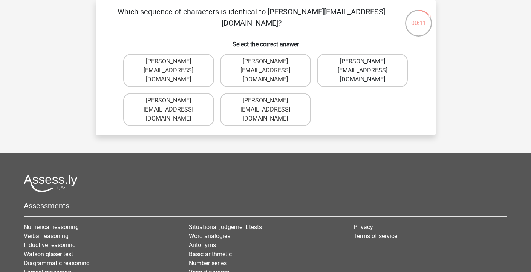
click at [353, 71] on label "Edward-Mead@joinmail.co.uk" at bounding box center [362, 70] width 91 height 33
click at [362, 66] on input "Edward-Mead@joinmail.co.uk" at bounding box center [364, 63] width 5 height 5
radio input "true"
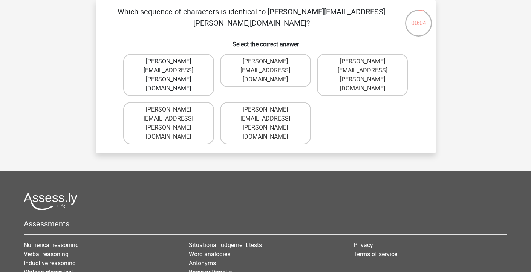
click at [188, 63] on label "Freddie+Knight@joymail.co.uk" at bounding box center [168, 75] width 91 height 42
click at [173, 63] on input "Freddie+Knight@joymail.co.uk" at bounding box center [170, 63] width 5 height 5
radio input "true"
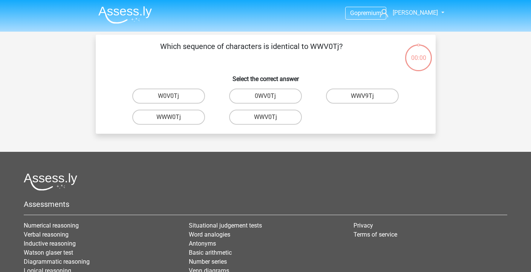
scroll to position [35, 0]
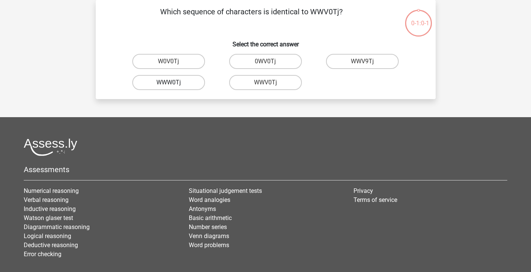
click at [186, 82] on label "WWW0Tj" at bounding box center [168, 82] width 73 height 15
click at [173, 82] on input "WWW0Tj" at bounding box center [170, 84] width 5 height 5
radio input "true"
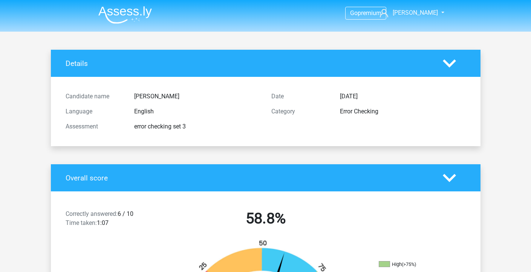
click at [116, 11] on img at bounding box center [124, 15] width 53 height 18
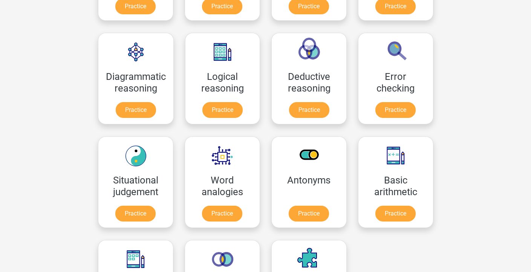
scroll to position [195, 0]
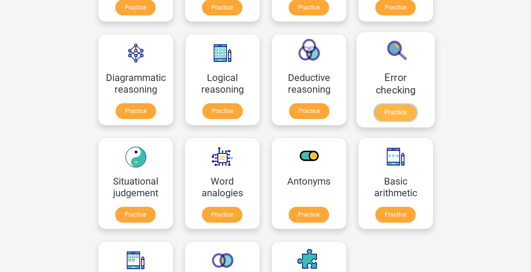
click at [374, 105] on link "Practice" at bounding box center [395, 112] width 42 height 17
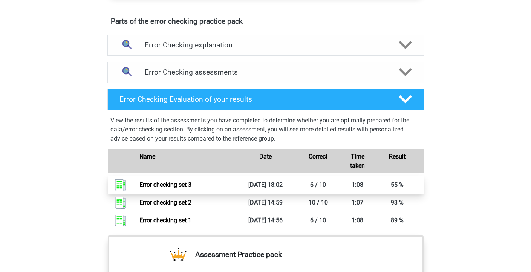
scroll to position [353, 0]
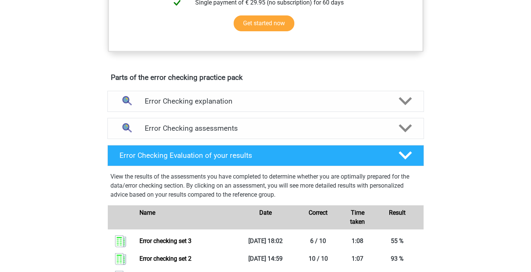
click at [251, 116] on div "Error Checking assessments We recommend that you do at least 3 practice sets wi…" at bounding box center [266, 128] width 346 height 27
click at [250, 127] on h4 "Error Checking assessments" at bounding box center [266, 128] width 242 height 9
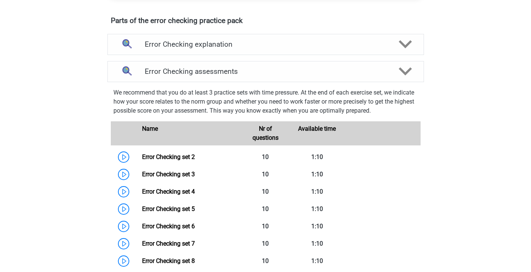
scroll to position [430, 0]
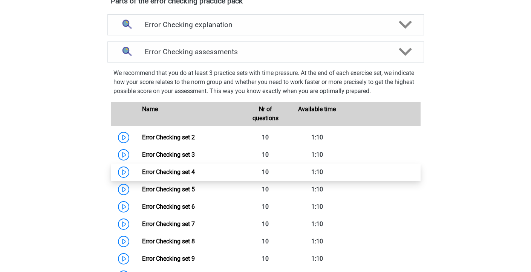
click at [142, 168] on link "Error Checking set 4" at bounding box center [168, 171] width 53 height 7
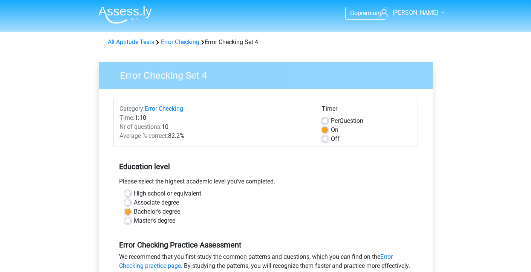
scroll to position [323, 0]
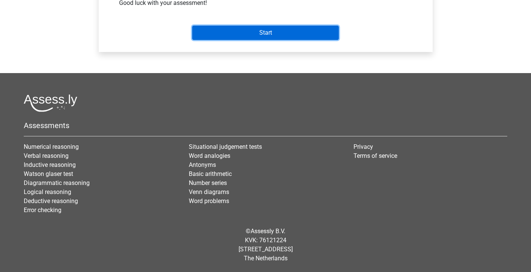
click at [260, 38] on input "Start" at bounding box center [265, 33] width 146 height 14
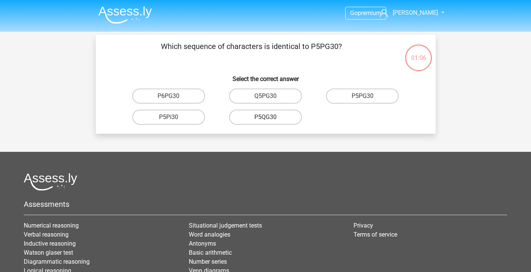
click at [246, 117] on label "P5QG30" at bounding box center [265, 117] width 73 height 15
click at [265, 117] on input "P5QG30" at bounding box center [267, 119] width 5 height 5
radio input "true"
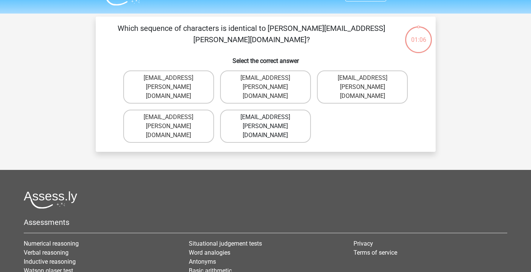
scroll to position [35, 0]
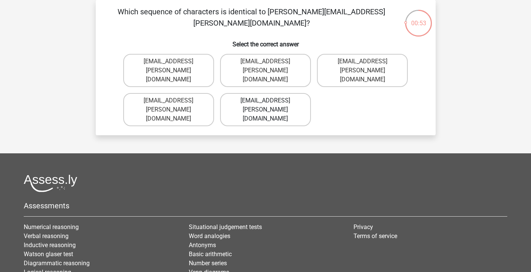
click at [258, 93] on label "[EMAIL_ADDRESS][PERSON_NAME][DOMAIN_NAME]" at bounding box center [265, 109] width 91 height 33
click at [265, 101] on input "[EMAIL_ADDRESS][PERSON_NAME][DOMAIN_NAME]" at bounding box center [267, 103] width 5 height 5
radio input "true"
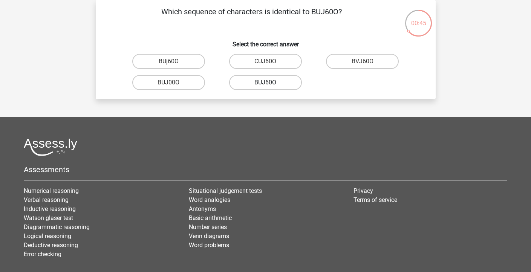
click at [250, 84] on label "BUJ60O" at bounding box center [265, 82] width 73 height 15
click at [265, 84] on input "BUJ60O" at bounding box center [267, 84] width 5 height 5
radio input "true"
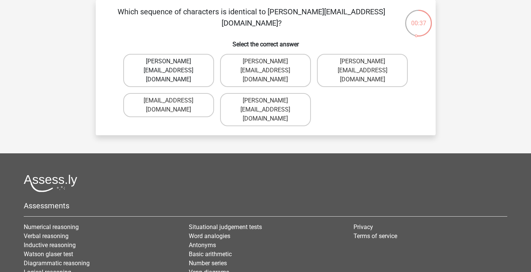
click at [200, 63] on label "[PERSON_NAME][EMAIL_ADDRESS][DOMAIN_NAME]" at bounding box center [168, 70] width 91 height 33
click at [173, 63] on input "Sophia.Vanderbilt@joymail.uk.com" at bounding box center [170, 63] width 5 height 5
radio input "true"
click at [187, 64] on label "Oscar+Adams@hotmail.br" at bounding box center [168, 70] width 91 height 33
click at [173, 64] on input "Oscar+Adams@hotmail.br" at bounding box center [170, 63] width 5 height 5
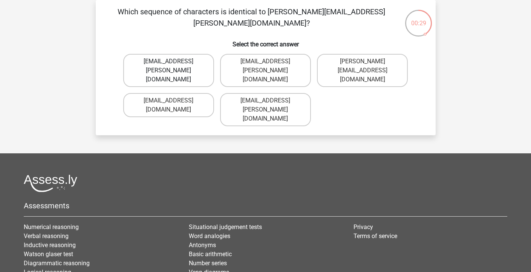
radio input "true"
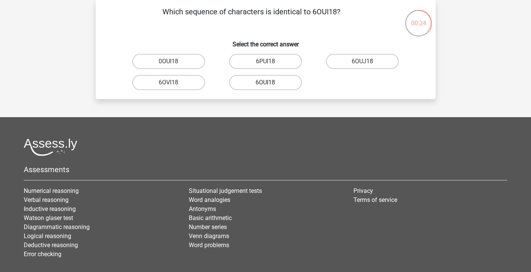
click at [265, 86] on label "6OUI18" at bounding box center [265, 82] width 73 height 15
click at [265, 86] on input "6OUI18" at bounding box center [267, 84] width 5 height 5
radio input "true"
click at [182, 65] on label "15O30T" at bounding box center [168, 61] width 73 height 15
click at [173, 65] on input "15O30T" at bounding box center [170, 63] width 5 height 5
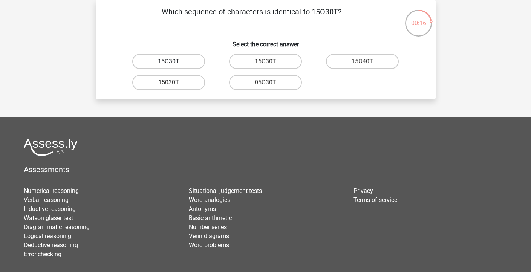
radio input "true"
click at [353, 62] on label "4Z45G0" at bounding box center [362, 61] width 73 height 15
click at [362, 62] on input "4Z45G0" at bounding box center [364, 63] width 5 height 5
radio input "true"
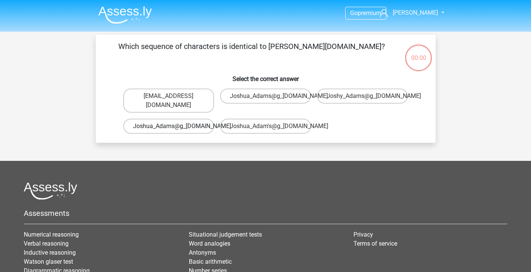
scroll to position [35, 0]
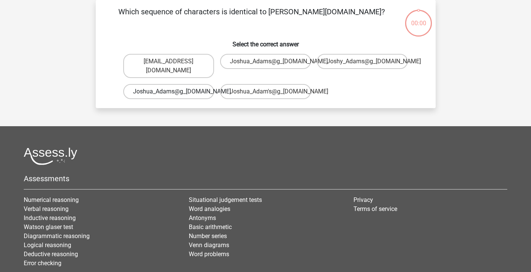
click at [183, 85] on label "Joshua_Adams@g_mail.co.uk" at bounding box center [168, 91] width 91 height 15
click at [173, 92] on input "Joshua_Adams@g_mail.co.uk" at bounding box center [170, 94] width 5 height 5
radio input "true"
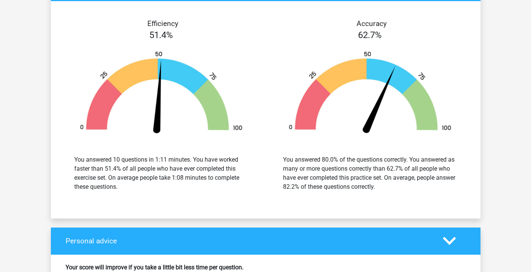
scroll to position [852, 0]
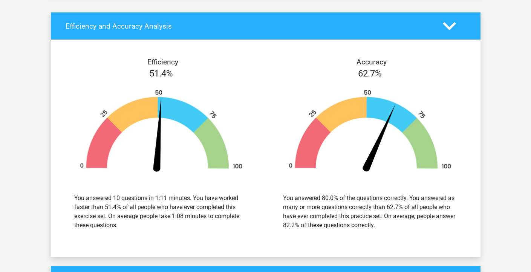
click at [154, 193] on div "You answered 10 questions in 1:11 minutes. You have worked faster than 51.4% of…" at bounding box center [161, 212] width 197 height 54
click at [154, 194] on div "You answered 10 questions in 1:11 minutes. You have worked faster than 51.4% of…" at bounding box center [161, 212] width 174 height 36
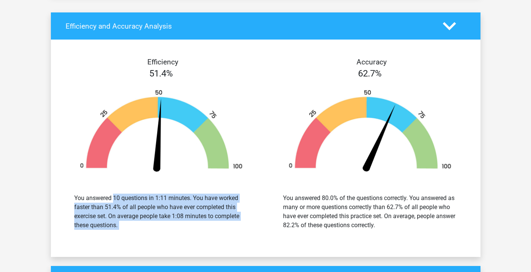
click at [154, 194] on div "You answered 10 questions in 1:11 minutes. You have worked faster than 51.4% of…" at bounding box center [161, 212] width 174 height 36
click at [329, 201] on div "You answered 80.0% of the questions correctly. You answered as many or more que…" at bounding box center [370, 212] width 174 height 36
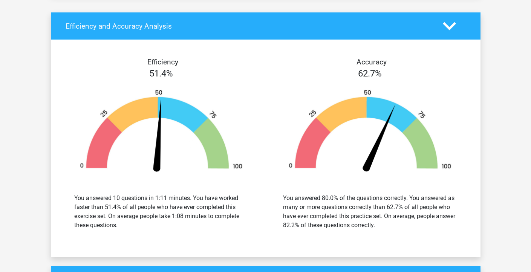
click at [329, 201] on div "You answered 80.0% of the questions correctly. You answered as many or more que…" at bounding box center [370, 212] width 174 height 36
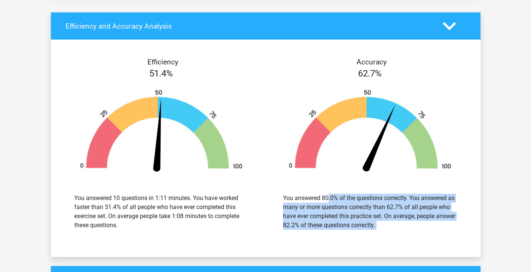
click at [329, 201] on div "You answered 80.0% of the questions correctly. You answered as many or more que…" at bounding box center [370, 212] width 174 height 36
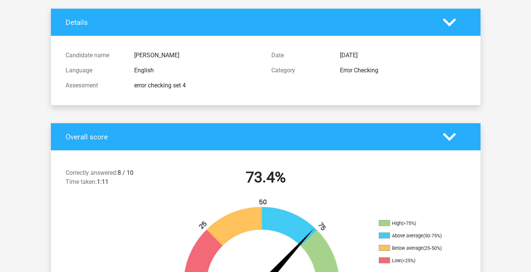
scroll to position [0, 0]
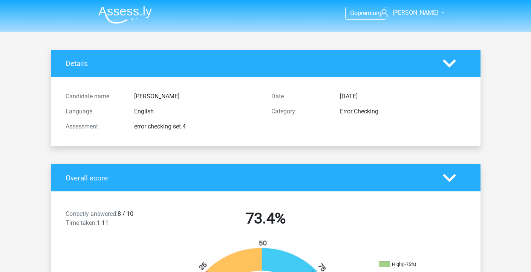
click at [142, 11] on img at bounding box center [124, 15] width 53 height 18
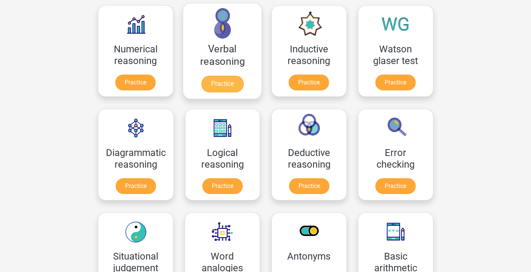
scroll to position [92, 0]
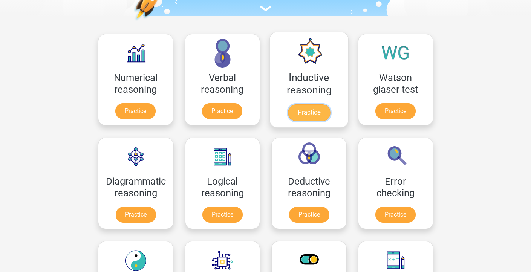
click at [309, 109] on link "Practice" at bounding box center [308, 112] width 42 height 17
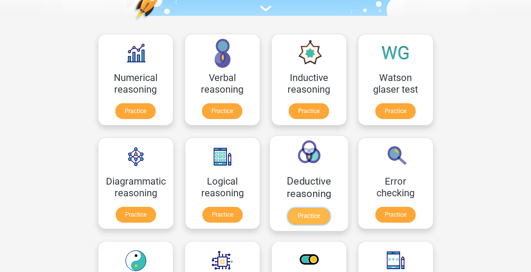
click at [300, 208] on link "Practice" at bounding box center [309, 216] width 42 height 17
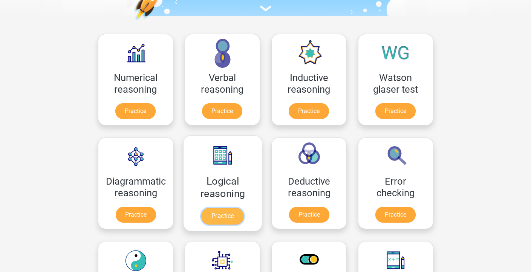
click at [217, 208] on link "Practice" at bounding box center [222, 216] width 42 height 17
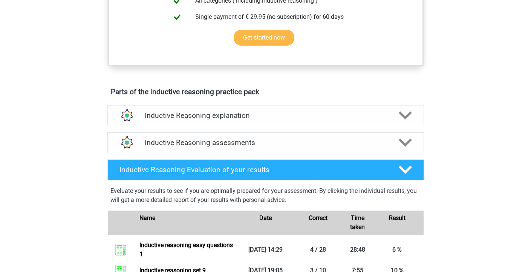
scroll to position [294, 0]
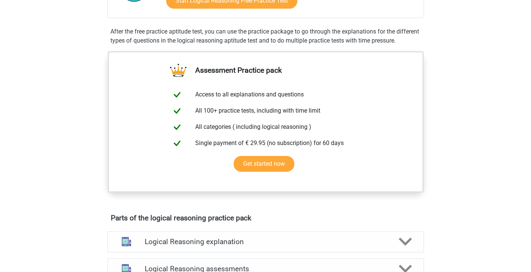
scroll to position [361, 0]
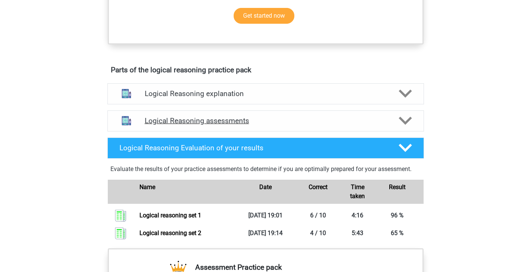
click at [227, 131] on div "Logical Reasoning assessments" at bounding box center [265, 120] width 316 height 21
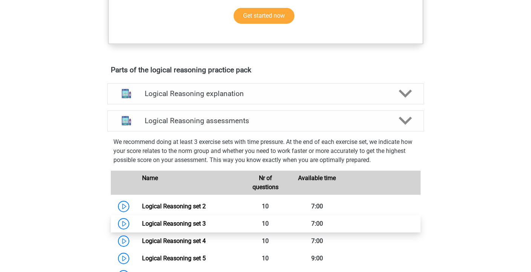
click at [142, 227] on link "Logical Reasoning set 3" at bounding box center [174, 223] width 64 height 7
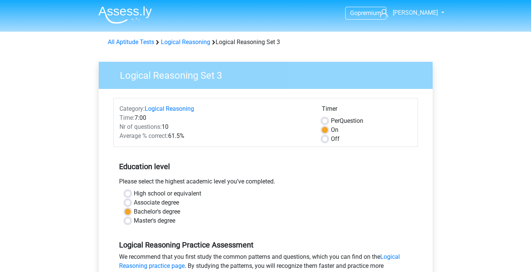
scroll to position [243, 0]
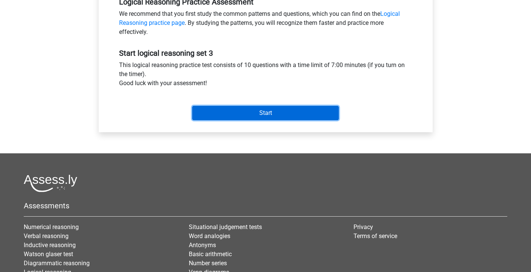
click at [236, 112] on input "Start" at bounding box center [265, 113] width 146 height 14
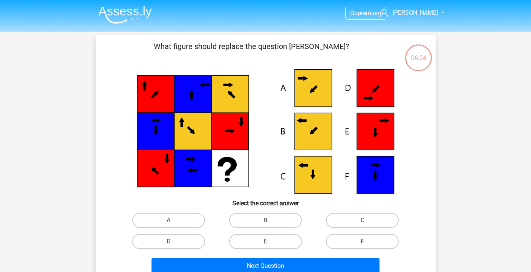
click at [243, 213] on label "B" at bounding box center [265, 220] width 73 height 15
click at [265, 220] on input "B" at bounding box center [267, 222] width 5 height 5
radio input "true"
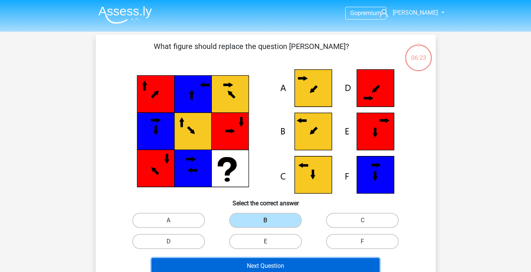
click at [298, 263] on button "Next Question" at bounding box center [265, 266] width 228 height 16
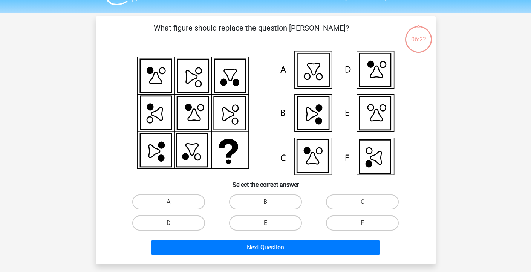
scroll to position [35, 0]
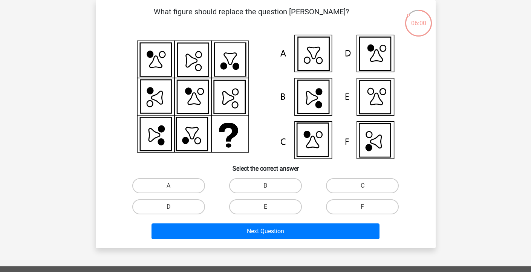
drag, startPoint x: 340, startPoint y: 206, endPoint x: 328, endPoint y: 218, distance: 17.3
click at [341, 206] on label "F" at bounding box center [362, 206] width 73 height 15
click at [362, 207] on input "F" at bounding box center [364, 209] width 5 height 5
radio input "true"
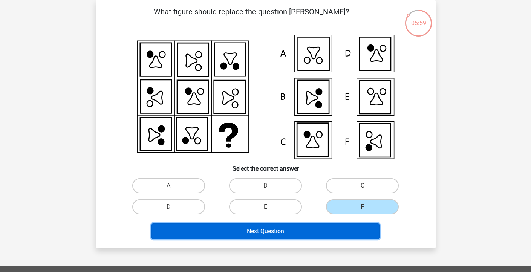
click at [313, 231] on button "Next Question" at bounding box center [265, 231] width 228 height 16
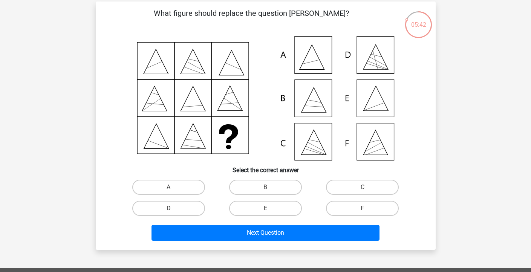
scroll to position [33, 0]
click at [355, 204] on label "F" at bounding box center [362, 208] width 73 height 15
click at [362, 208] on input "F" at bounding box center [364, 210] width 5 height 5
radio input "true"
click at [310, 224] on div "Next Question" at bounding box center [266, 231] width 316 height 25
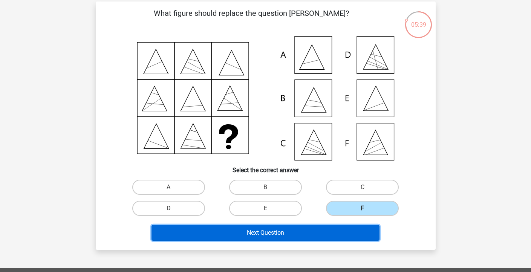
click at [267, 234] on button "Next Question" at bounding box center [265, 233] width 228 height 16
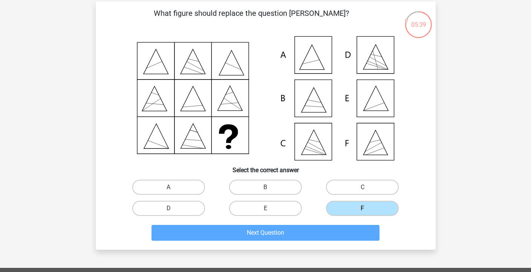
scroll to position [35, 0]
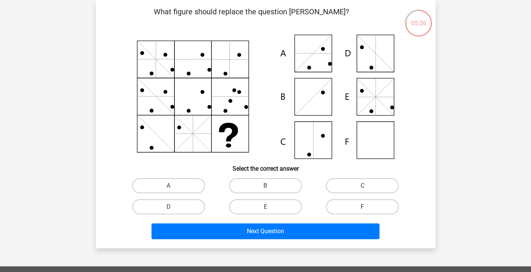
click at [327, 206] on label "F" at bounding box center [362, 206] width 73 height 15
click at [362, 207] on input "F" at bounding box center [364, 209] width 5 height 5
radio input "true"
click at [309, 221] on div "Next Question" at bounding box center [266, 229] width 316 height 25
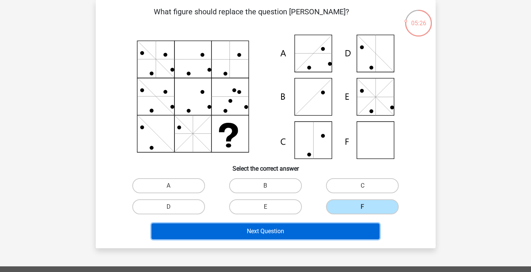
click at [293, 227] on button "Next Question" at bounding box center [265, 231] width 228 height 16
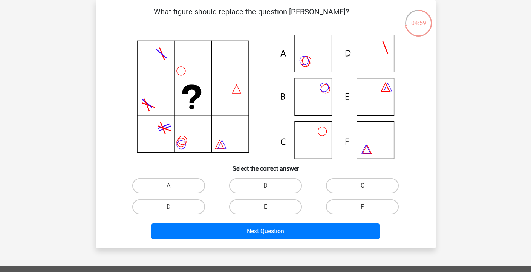
click at [294, 195] on div "B" at bounding box center [265, 185] width 97 height 21
click at [290, 188] on label "B" at bounding box center [265, 185] width 73 height 15
click at [270, 188] on input "B" at bounding box center [267, 188] width 5 height 5
radio input "true"
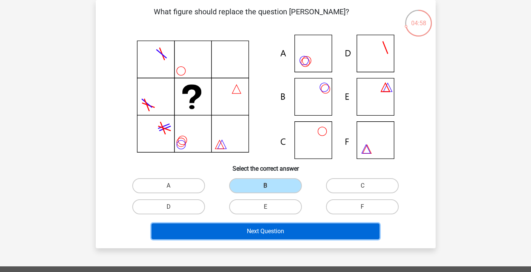
click at [276, 224] on button "Next Question" at bounding box center [265, 231] width 228 height 16
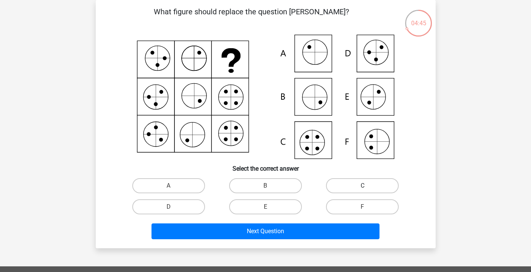
click at [335, 185] on label "C" at bounding box center [362, 185] width 73 height 15
click at [362, 186] on input "C" at bounding box center [364, 188] width 5 height 5
radio input "true"
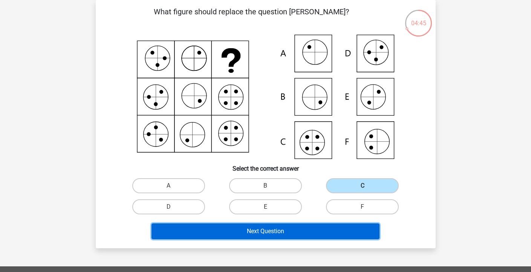
click at [287, 227] on button "Next Question" at bounding box center [265, 231] width 228 height 16
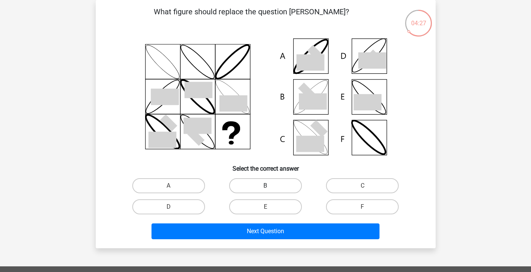
click at [279, 183] on label "B" at bounding box center [265, 185] width 73 height 15
click at [270, 186] on input "B" at bounding box center [267, 188] width 5 height 5
radio input "true"
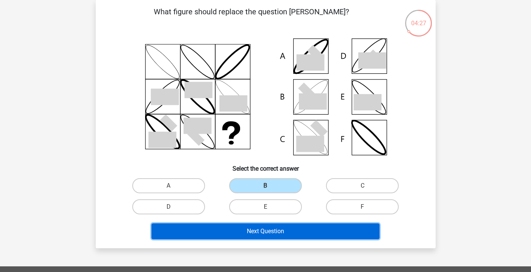
click at [234, 227] on button "Next Question" at bounding box center [265, 231] width 228 height 16
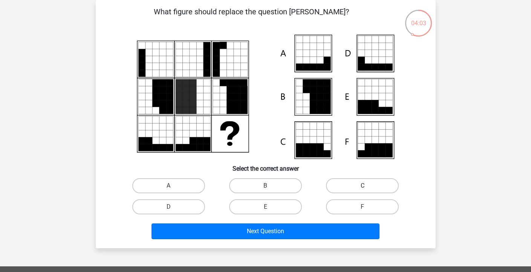
click at [368, 189] on label "C" at bounding box center [362, 185] width 73 height 15
click at [367, 189] on input "C" at bounding box center [364, 188] width 5 height 5
radio input "true"
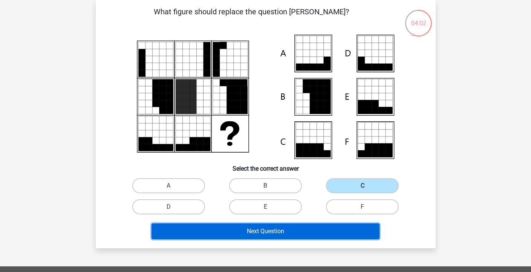
click at [262, 224] on button "Next Question" at bounding box center [265, 231] width 228 height 16
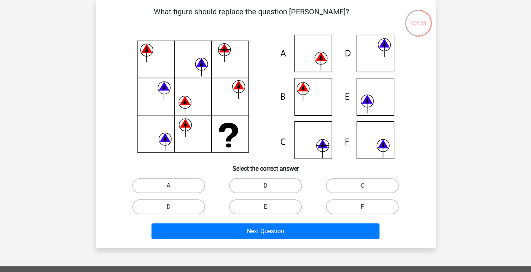
click at [188, 185] on label "A" at bounding box center [168, 185] width 73 height 15
click at [173, 186] on input "A" at bounding box center [170, 188] width 5 height 5
radio input "true"
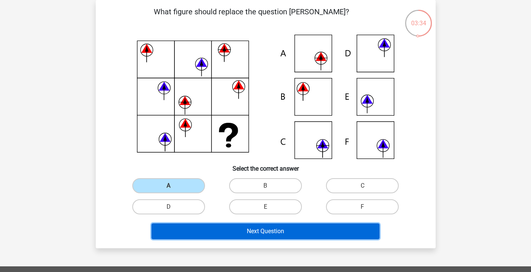
click at [191, 227] on button "Next Question" at bounding box center [265, 231] width 228 height 16
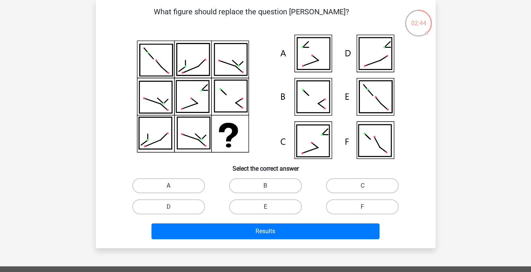
click at [194, 181] on label "A" at bounding box center [168, 185] width 73 height 15
click at [173, 186] on input "A" at bounding box center [170, 188] width 5 height 5
radio input "true"
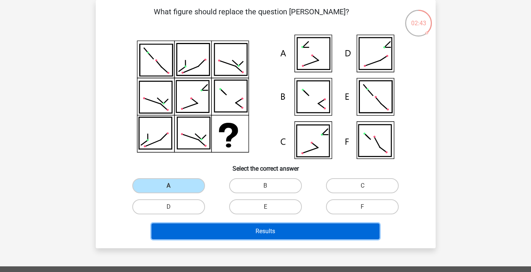
click at [199, 225] on button "Results" at bounding box center [265, 231] width 228 height 16
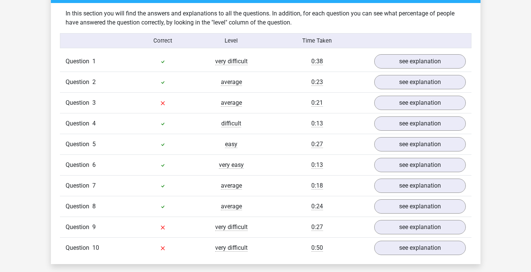
scroll to position [622, 0]
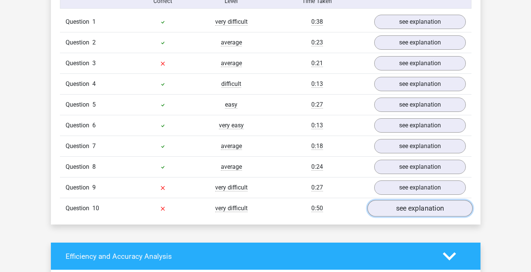
click at [383, 203] on link "see explanation" at bounding box center [419, 208] width 105 height 17
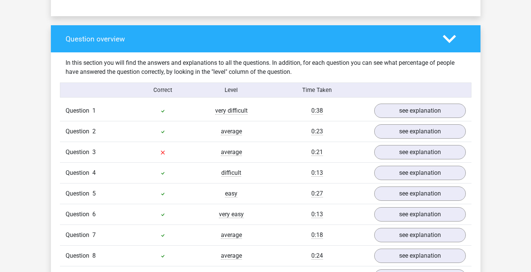
scroll to position [578, 0]
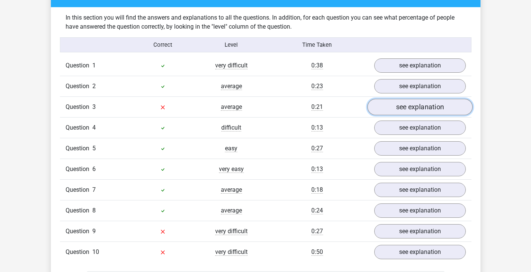
click at [397, 105] on link "see explanation" at bounding box center [419, 107] width 105 height 17
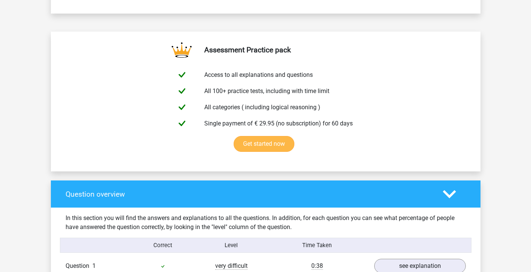
scroll to position [72, 0]
